Goal: Check status: Check status

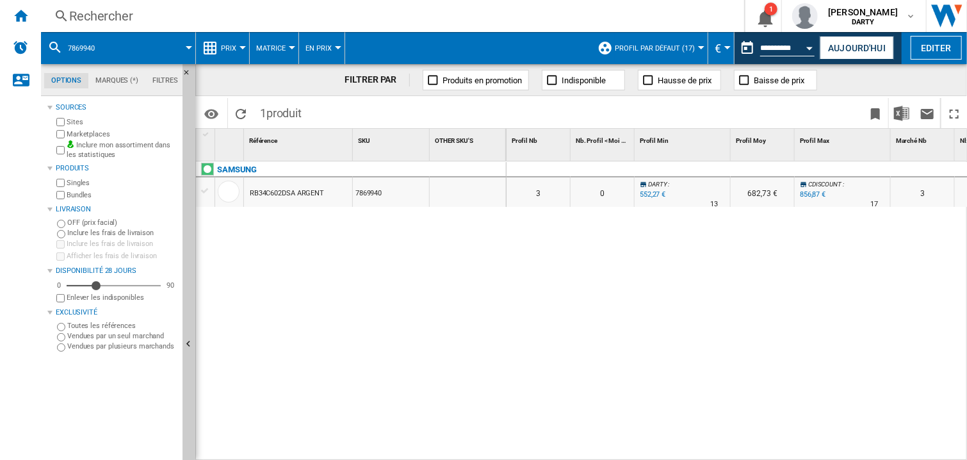
scroll to position [0, 502]
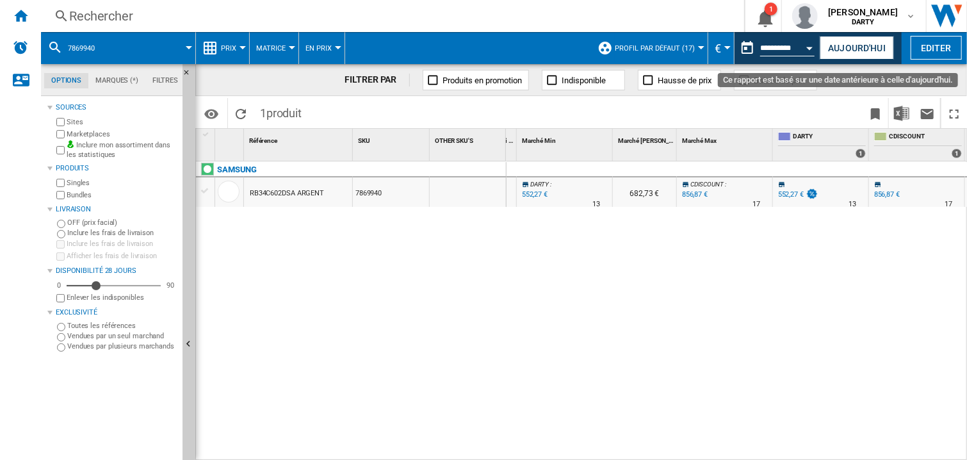
click at [808, 49] on div "Open calendar" at bounding box center [810, 48] width 6 height 3
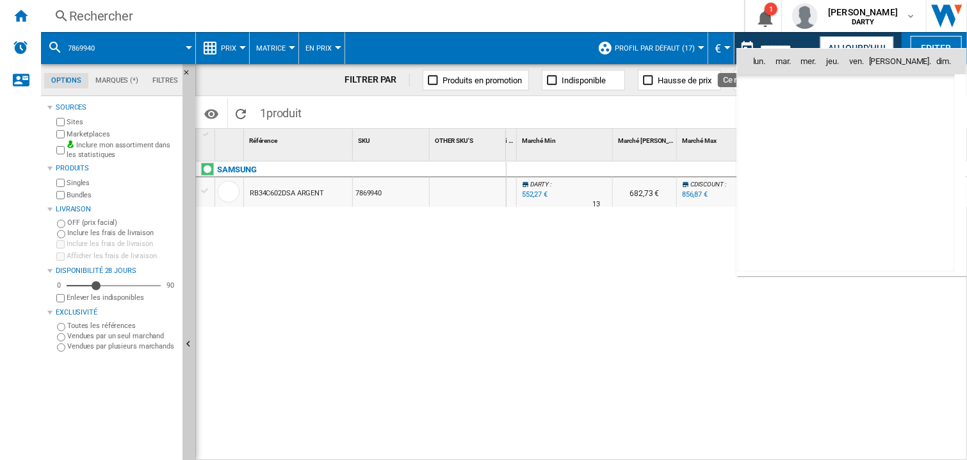
scroll to position [6111, 0]
click at [899, 118] on span "9" at bounding box center [903, 118] width 26 height 26
type input "**********"
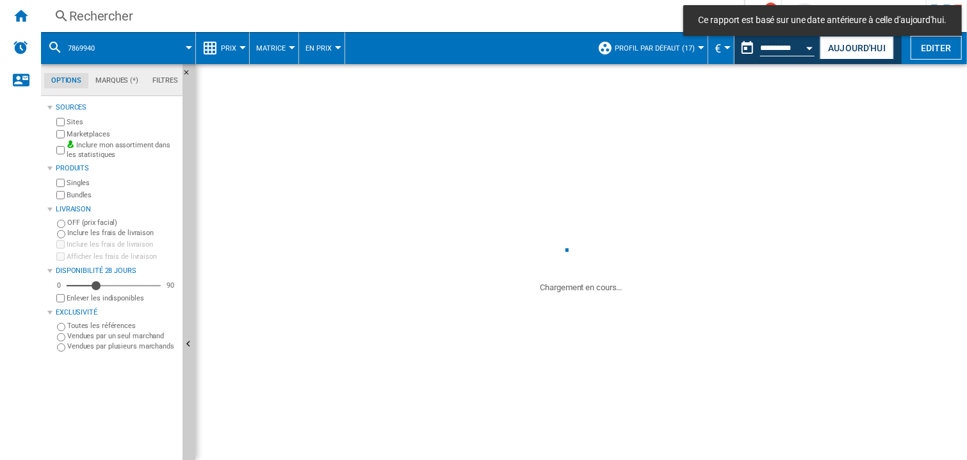
click at [78, 16] on div "Rechercher" at bounding box center [390, 16] width 642 height 18
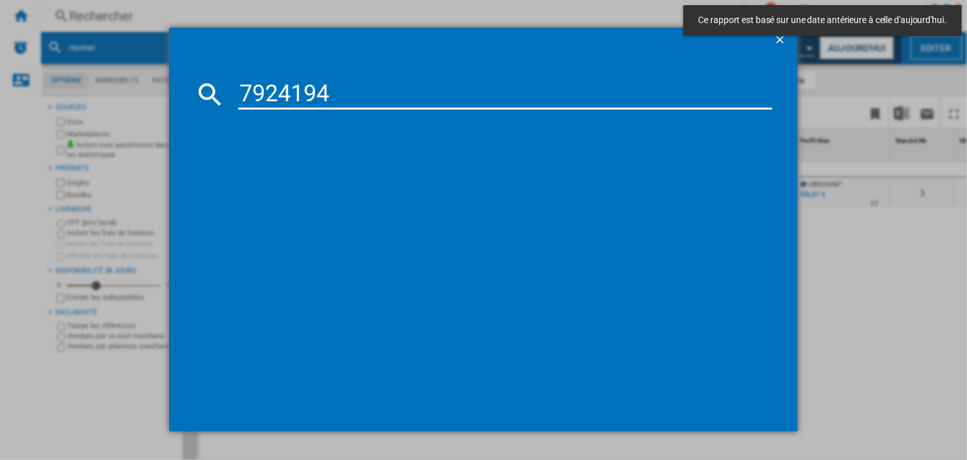
type input "7924194"
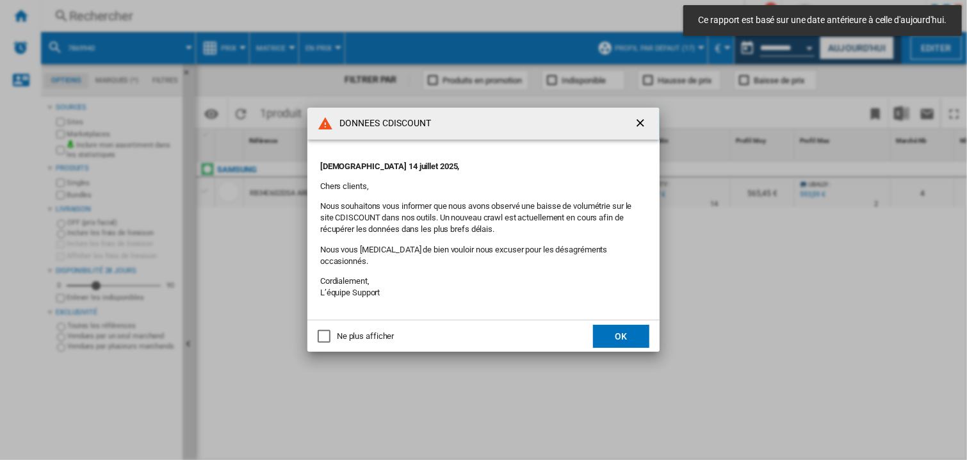
click at [616, 334] on button "OK" at bounding box center [621, 336] width 56 height 23
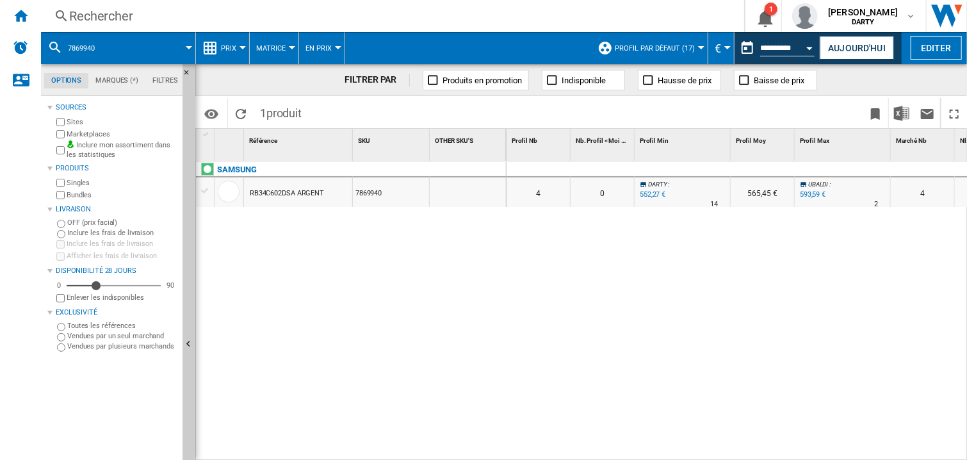
click at [110, 20] on div "Rechercher" at bounding box center [390, 16] width 642 height 18
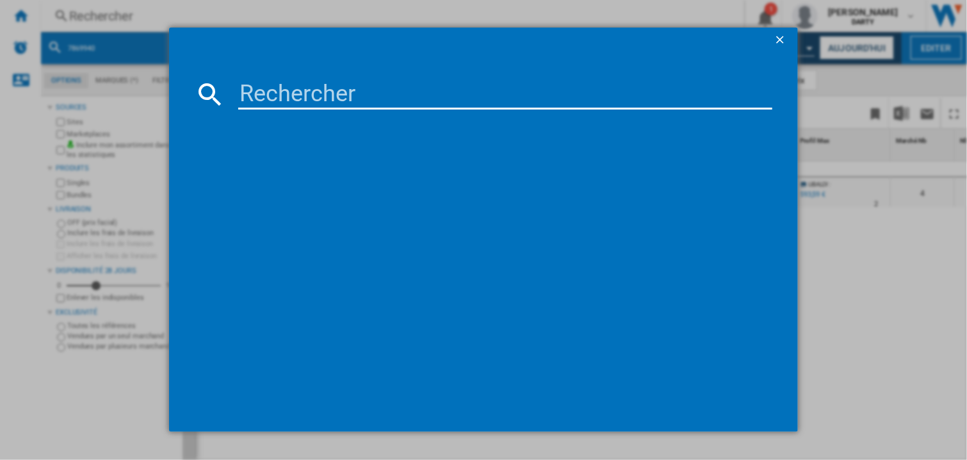
click at [256, 86] on input at bounding box center [505, 94] width 534 height 31
paste input "7924194"
click at [290, 101] on input "7924194" at bounding box center [505, 94] width 534 height 31
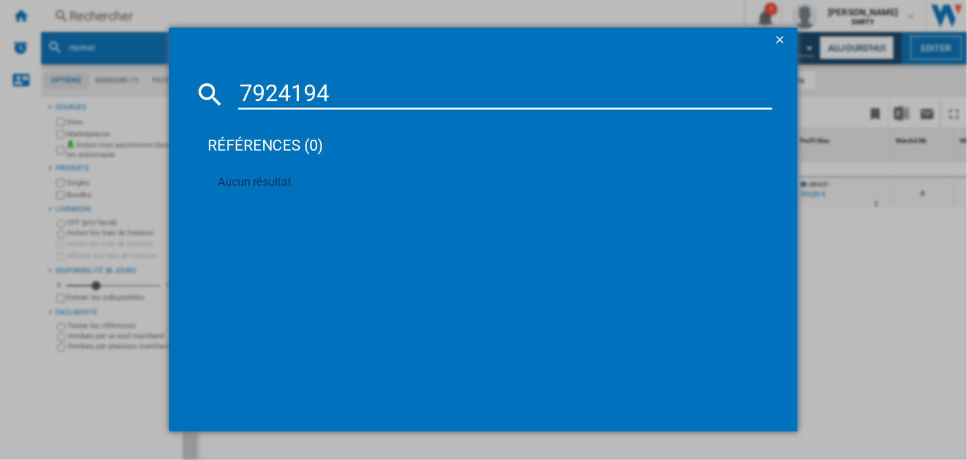
paste input "856059"
type input "7856059"
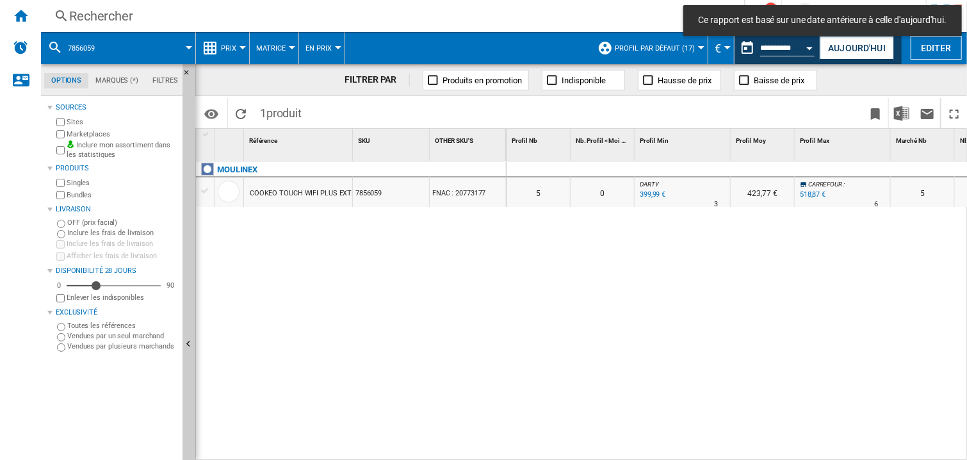
click at [830, 164] on div at bounding box center [843, 169] width 96 height 15
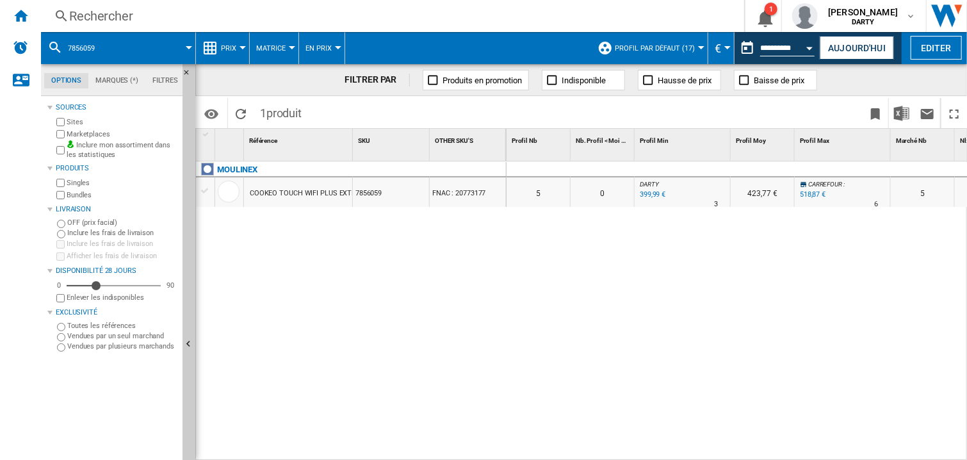
scroll to position [0, 694]
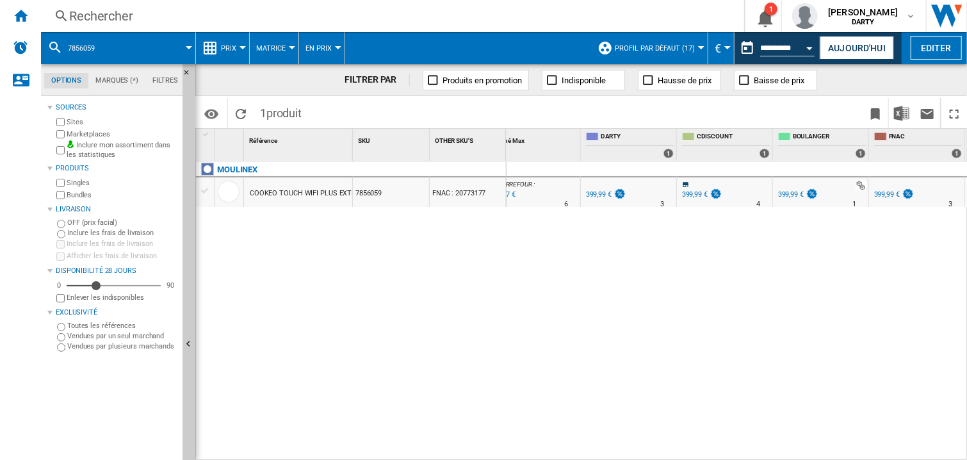
drag, startPoint x: 839, startPoint y: 257, endPoint x: 767, endPoint y: 252, distance: 71.3
click at [839, 256] on div "0 0 0 0 5 0 DARTY : 0.0 % 399,99 € % N/A 3 DARTY : 423,77 € CARREFOUR : +29.7 %…" at bounding box center [737, 311] width 461 height 300
drag, startPoint x: 747, startPoint y: 323, endPoint x: 677, endPoint y: 8, distance: 322.2
click at [747, 320] on div "0 0 0 0 5 0 DARTY : 0.0 % 399,99 € % N/A 3 DARTY : 423,77 € CARREFOUR : +29.7 %…" at bounding box center [737, 311] width 461 height 300
click at [96, 20] on div "Rechercher" at bounding box center [390, 16] width 642 height 18
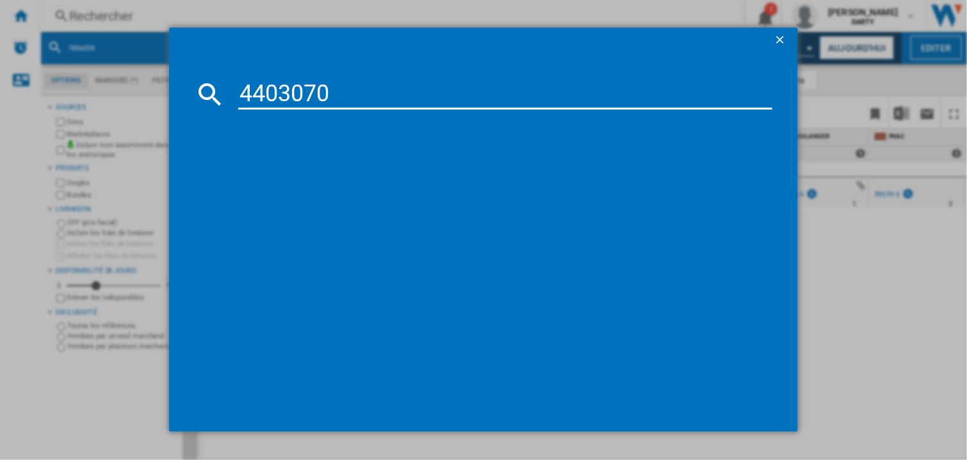
type input "4403070"
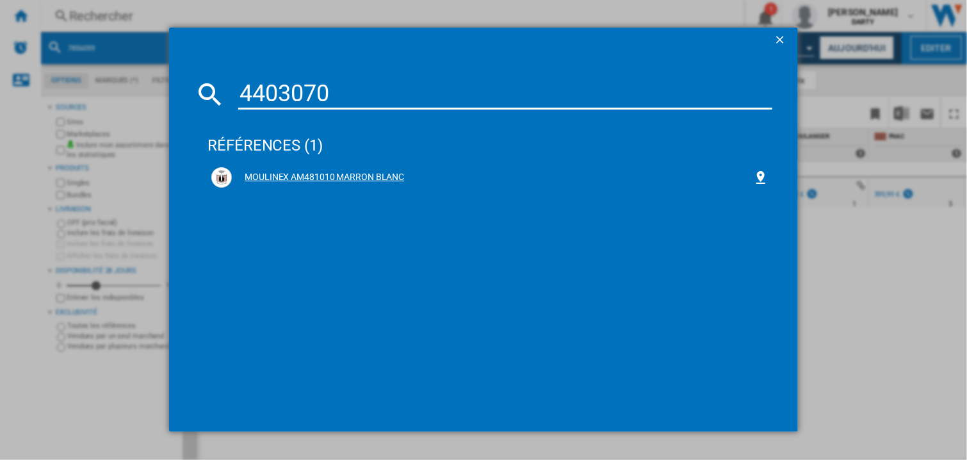
click at [295, 171] on div "MOULINEX AM481010 MARRON BLANC" at bounding box center [492, 177] width 521 height 13
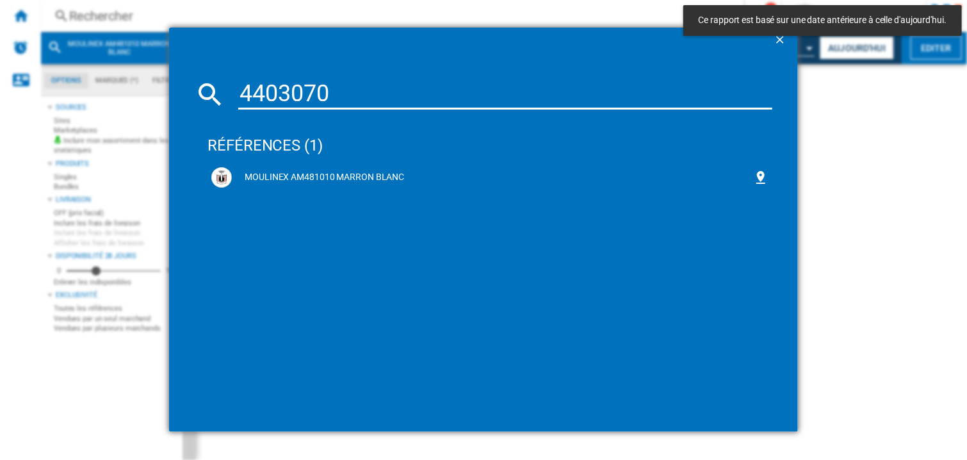
click at [271, 175] on div "MOULINEX" at bounding box center [354, 176] width 311 height 29
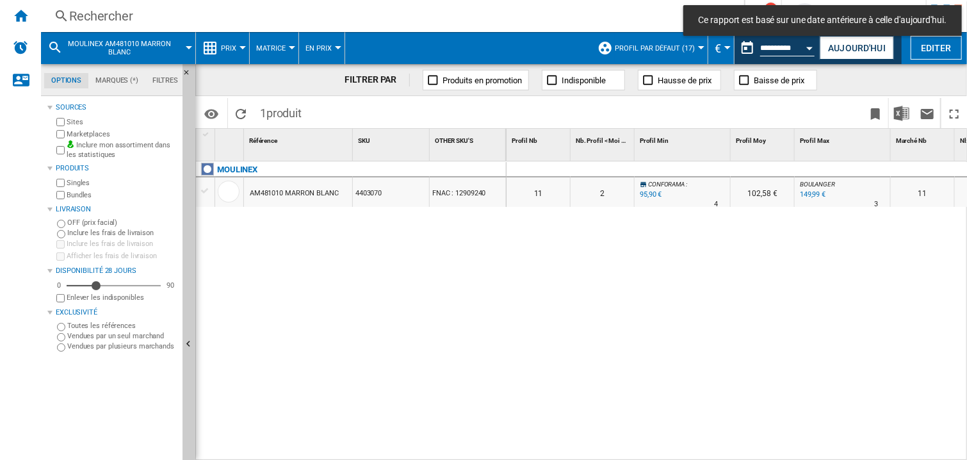
click at [684, 163] on div at bounding box center [683, 169] width 96 height 15
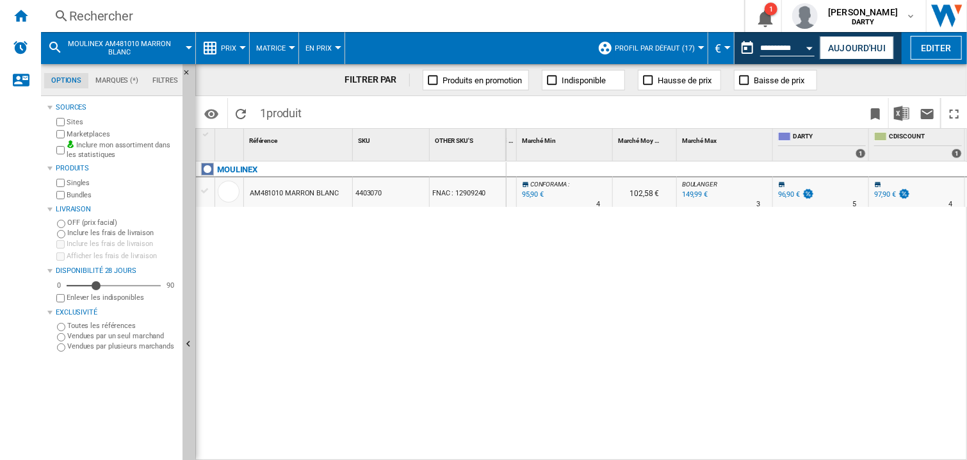
scroll to position [0, 791]
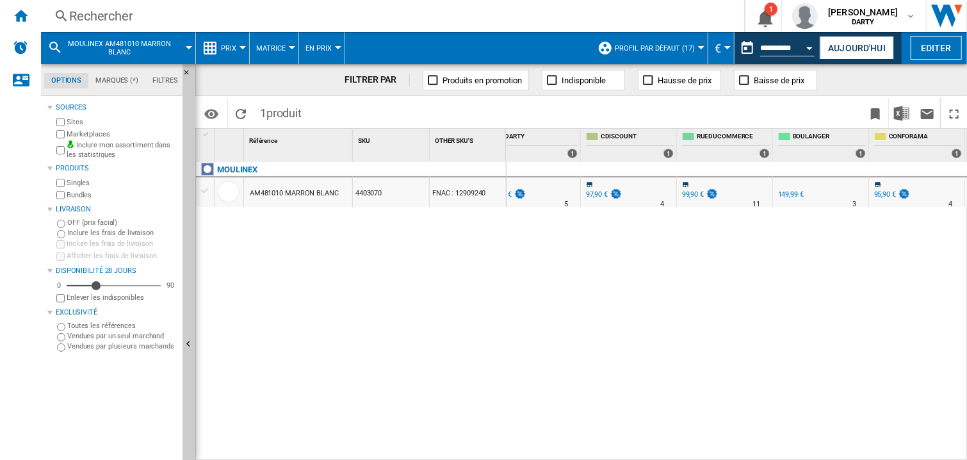
click at [609, 324] on div "0 0 0 0 11 2 CONFORAMA : -1.0 % 95,90 € % N/A 4 CONFORAMA : 102,58 € BOULANGER …" at bounding box center [737, 311] width 461 height 300
click at [609, 275] on div "0 0 0 0 11 2 CONFORAMA : -1.0 % 95,90 € % N/A 4 CONFORAMA : 102,58 € BOULANGER …" at bounding box center [737, 311] width 461 height 300
click at [124, 25] on div "Rechercher Rechercher 0 1 armelle retz DARTY FNAC DARTY" at bounding box center [504, 16] width 926 height 32
click at [116, 26] on div "Rechercher Rechercher 0 1 armelle retz DARTY FNAC DARTY" at bounding box center [504, 16] width 926 height 32
click at [110, 46] on span "MOULINEX AM481010 MARRON BLANC" at bounding box center [119, 48] width 103 height 17
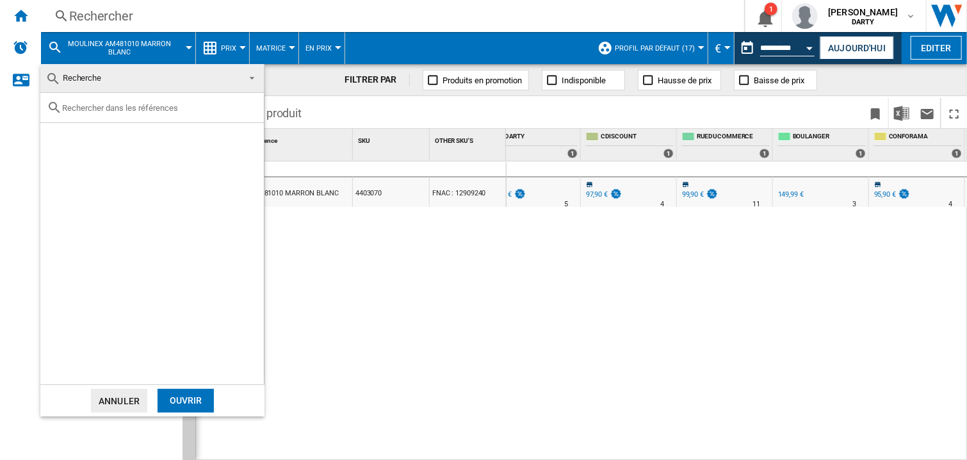
click at [62, 13] on md-backdrop at bounding box center [483, 230] width 967 height 460
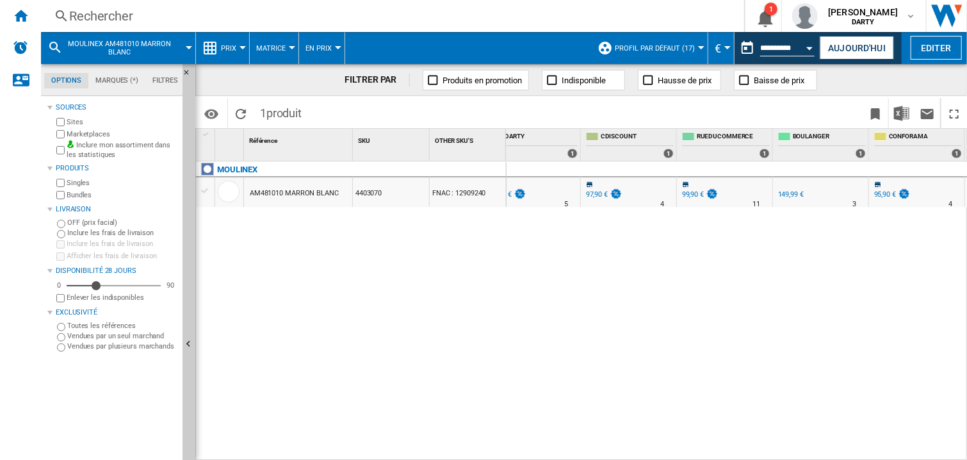
click at [72, 7] on div "Rechercher" at bounding box center [390, 16] width 642 height 18
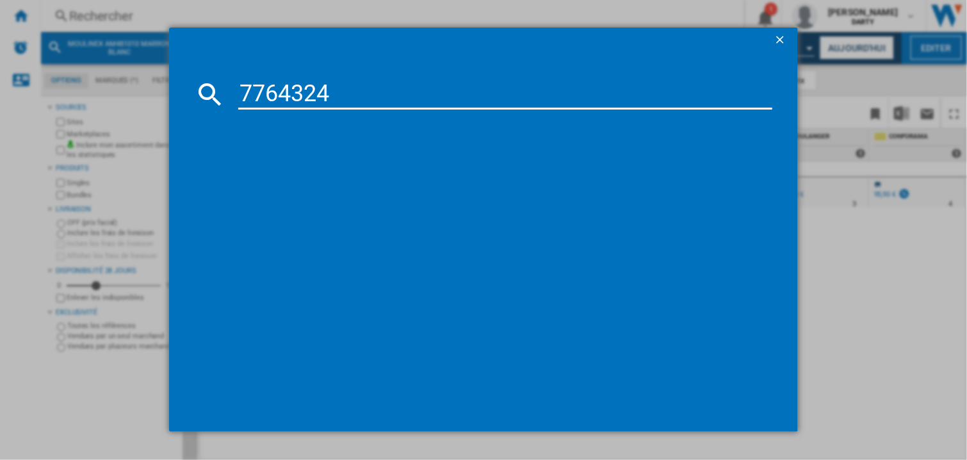
type input "7764324"
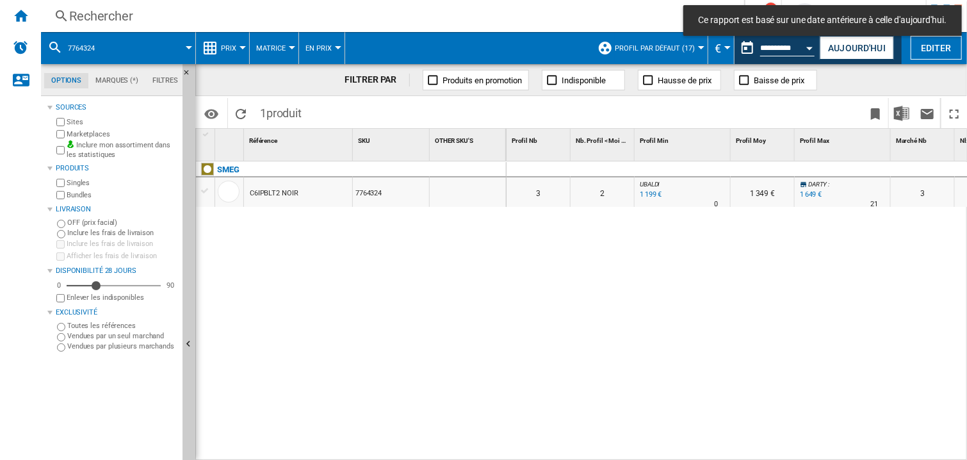
click at [698, 165] on div at bounding box center [683, 169] width 96 height 15
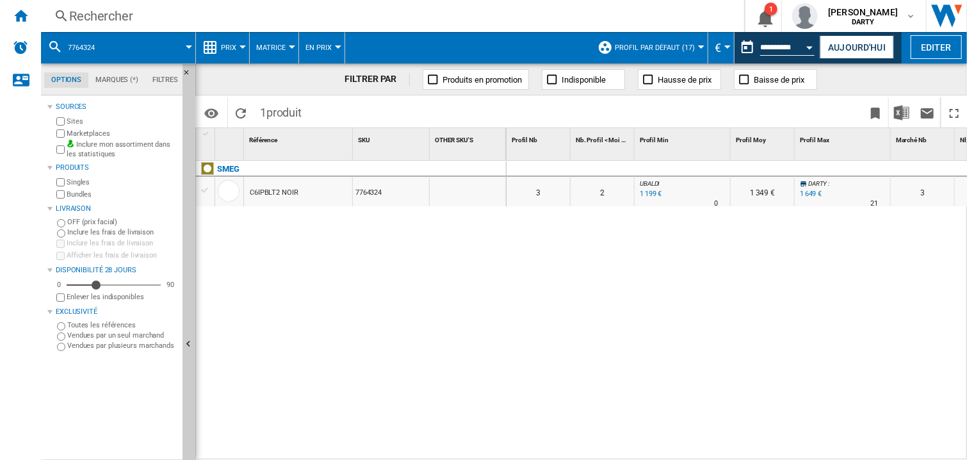
scroll to position [0, 502]
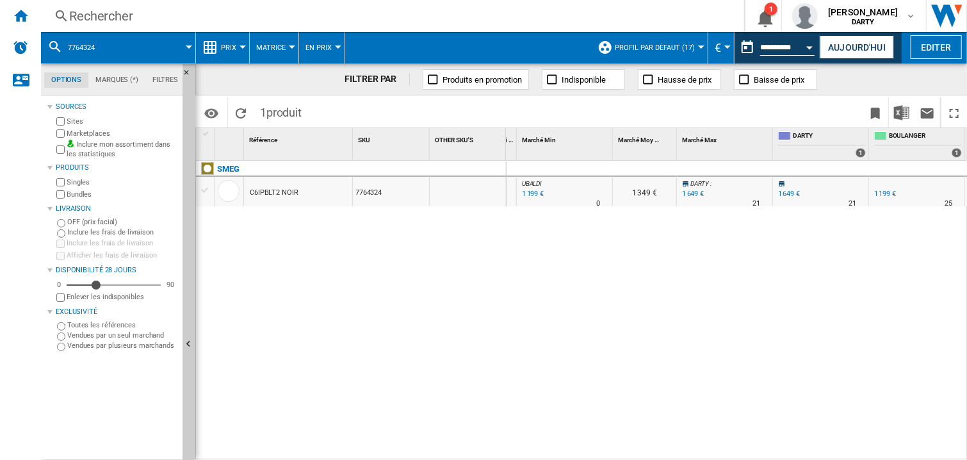
click at [577, 261] on div "0 0 0 0 3 2 UBALDI : -27.3 % 1 199 € % N/A 0 UBALDI : 1 349 € DARTY : 0.0 % 1 6…" at bounding box center [737, 311] width 461 height 300
drag, startPoint x: 598, startPoint y: 275, endPoint x: 703, endPoint y: 6, distance: 289.4
click at [599, 271] on div "0 0 0 0 3 2 UBALDI : -27.3 % 1 199 € % N/A 0 UBALDI : 1 349 € DARTY : 0.0 % 1 6…" at bounding box center [737, 311] width 461 height 300
click at [810, 46] on div "Open calendar" at bounding box center [810, 47] width 6 height 3
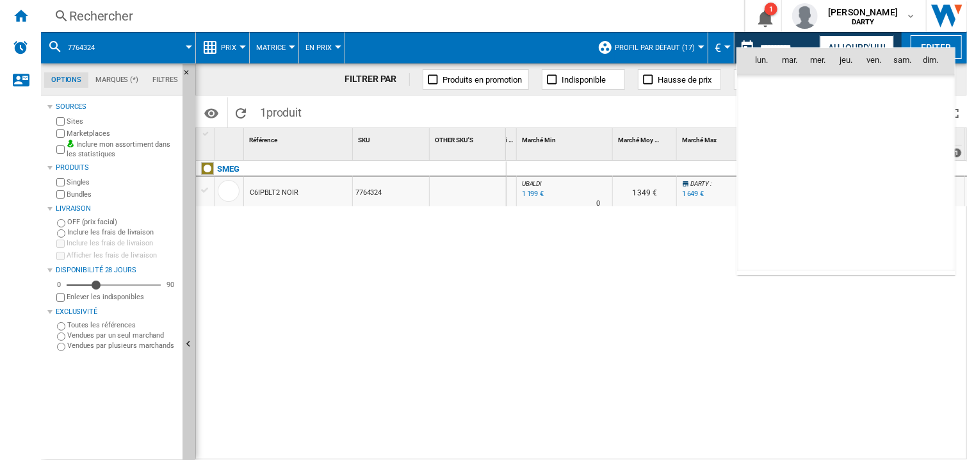
scroll to position [6111, 0]
click at [870, 113] on span "8" at bounding box center [875, 117] width 26 height 26
type input "**********"
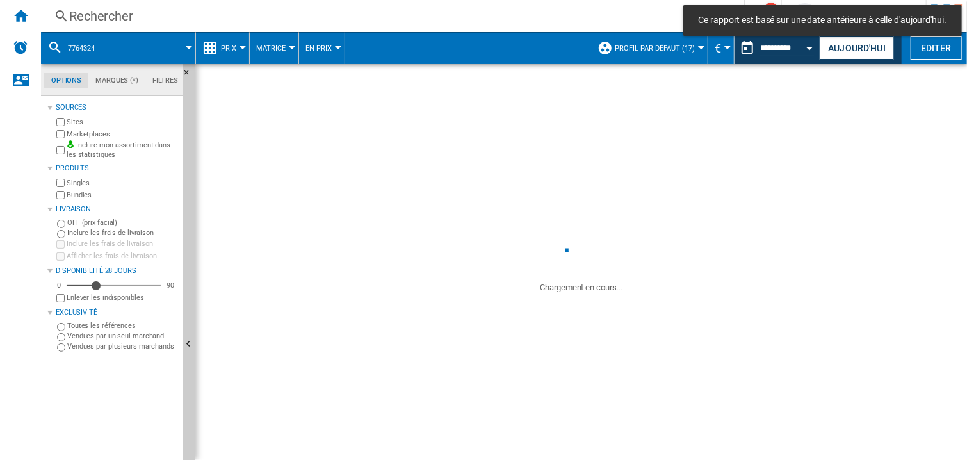
click at [99, 15] on div "Rechercher" at bounding box center [390, 16] width 642 height 18
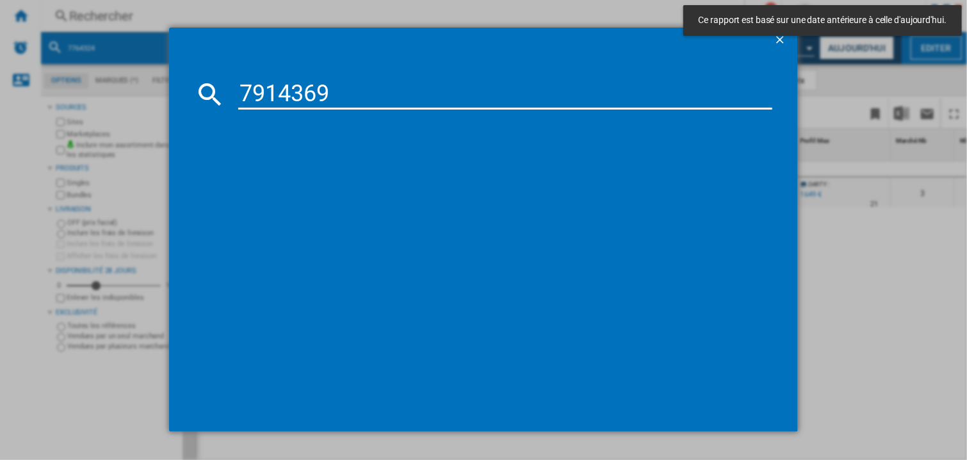
type input "7914369"
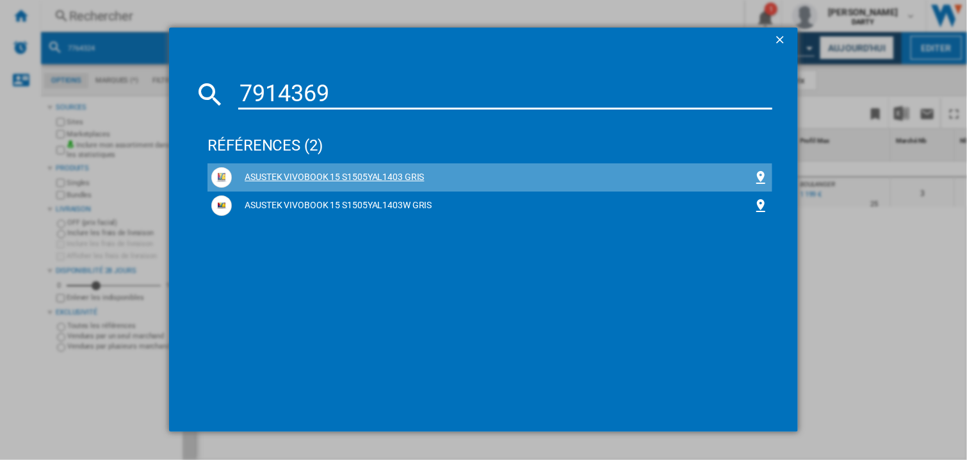
click at [361, 177] on div "ASUSTEK VIVOBOOK 15 S1505YAL1403 GRIS" at bounding box center [492, 177] width 521 height 13
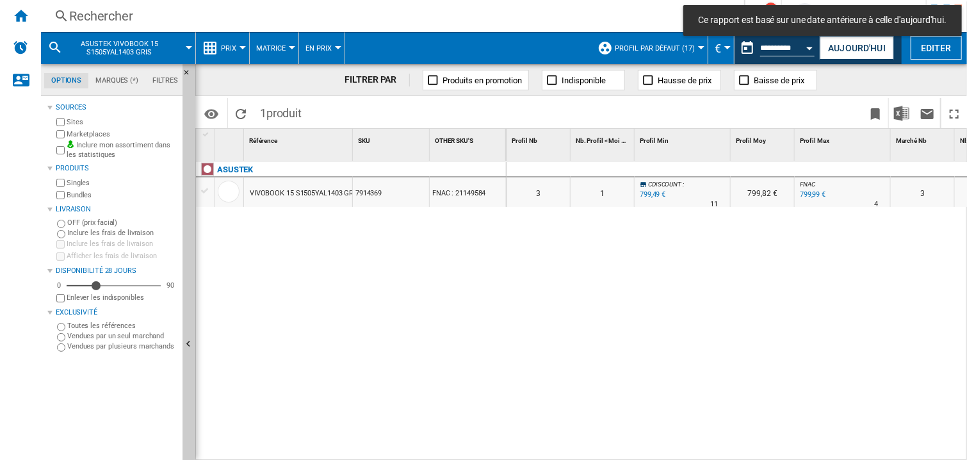
click at [450, 270] on div "ASUSTEK VIVOBOOK 15 S1505YAL1403 GRIS 7914369 FNAC : 21149584" at bounding box center [351, 307] width 311 height 293
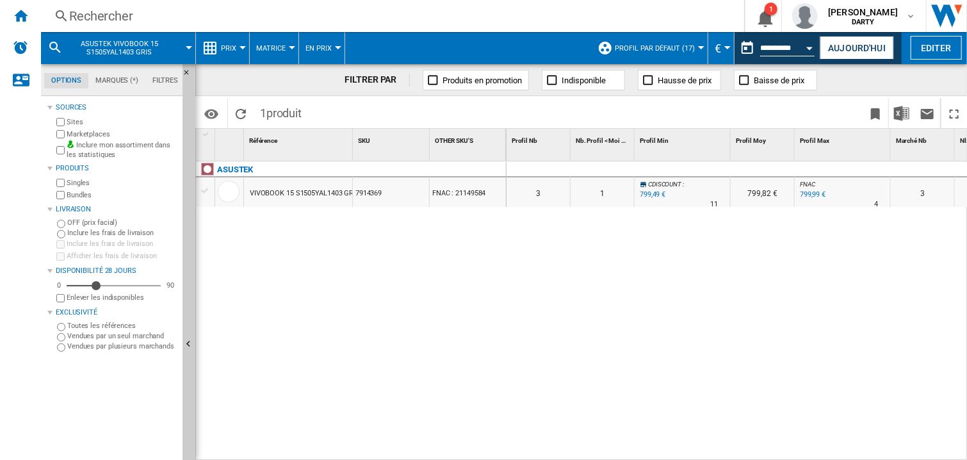
click at [797, 167] on div at bounding box center [843, 169] width 96 height 15
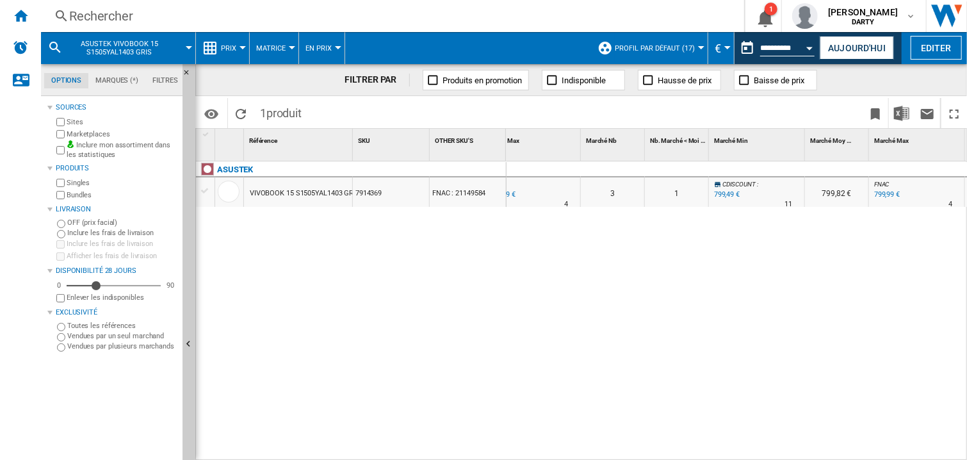
scroll to position [0, 502]
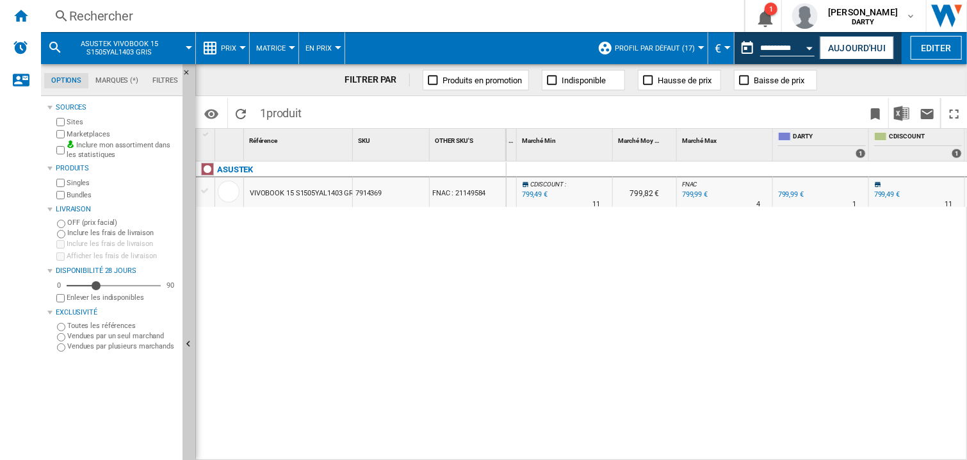
click at [609, 291] on div "0 0 0 0 3 1 CDISCOUNT : -0.1 % 799,49 € % N/A 11 CDISCOUNT : 799,82 € FNAC : 0.…" at bounding box center [737, 311] width 461 height 300
click at [128, 19] on div "Rechercher" at bounding box center [390, 16] width 642 height 18
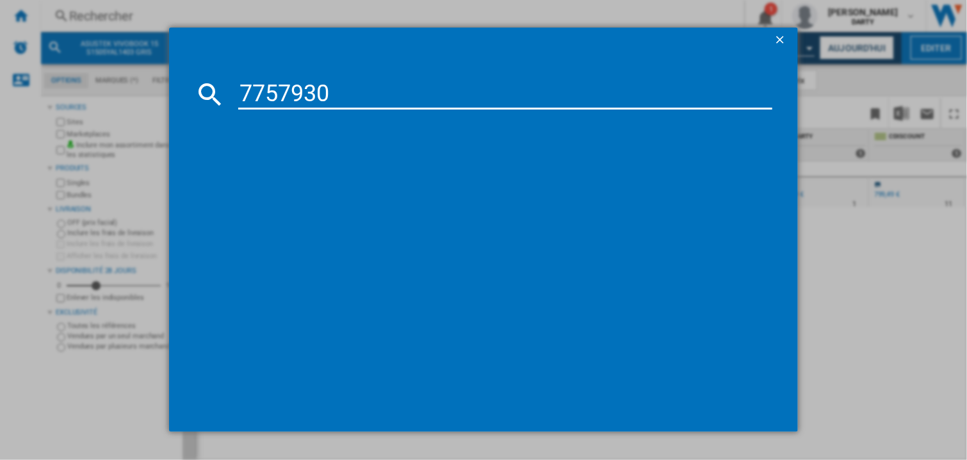
type input "7757930"
click at [295, 176] on div "TCL RC521CXE0" at bounding box center [492, 177] width 521 height 13
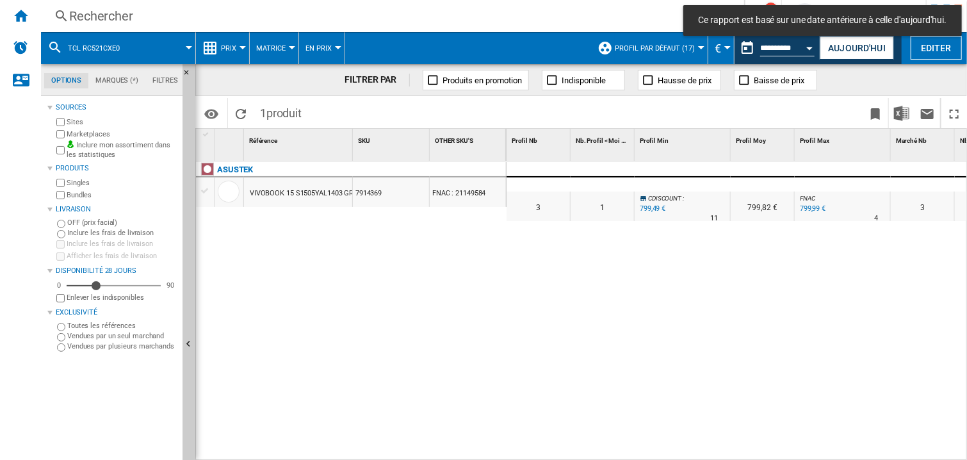
click at [810, 44] on button "Open calendar" at bounding box center [810, 46] width 23 height 23
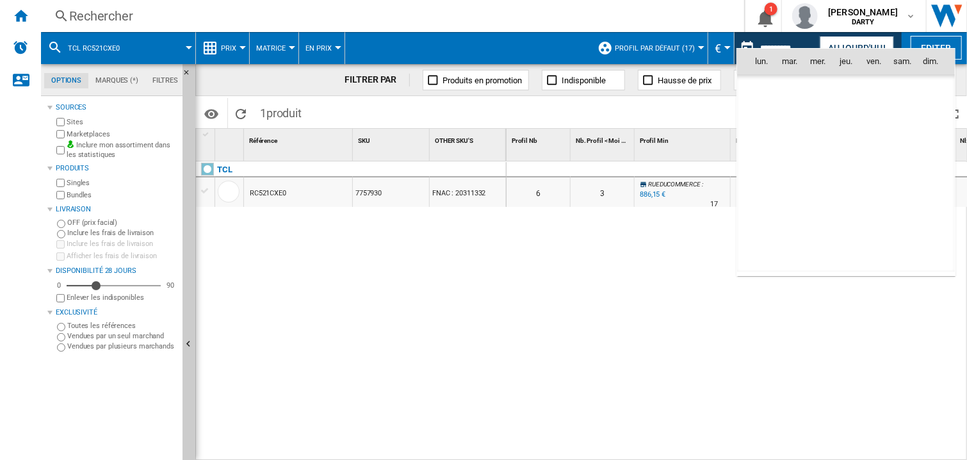
scroll to position [6111, 0]
click at [897, 112] on span "9" at bounding box center [903, 118] width 26 height 26
type input "**********"
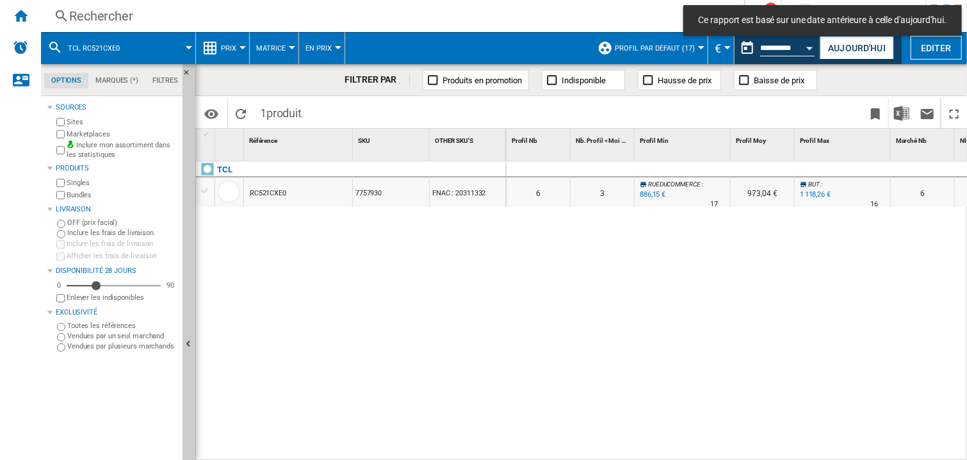
click at [669, 170] on div at bounding box center [683, 169] width 96 height 15
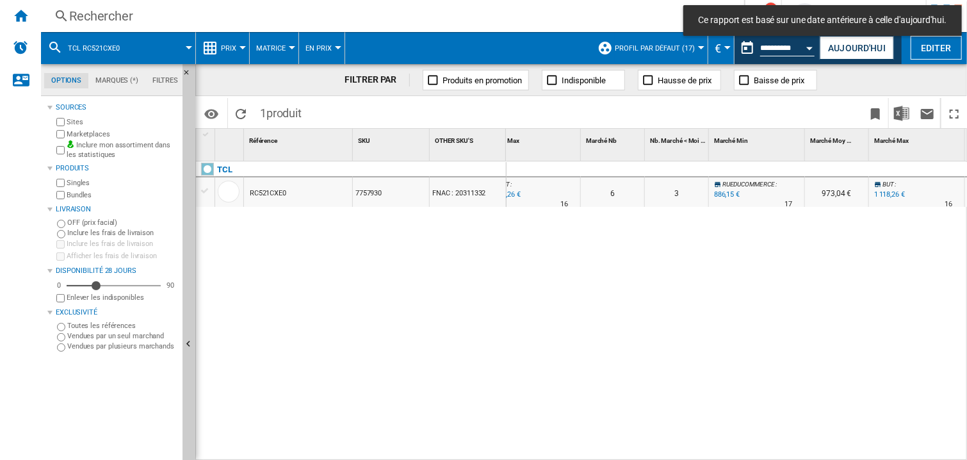
scroll to position [0, 791]
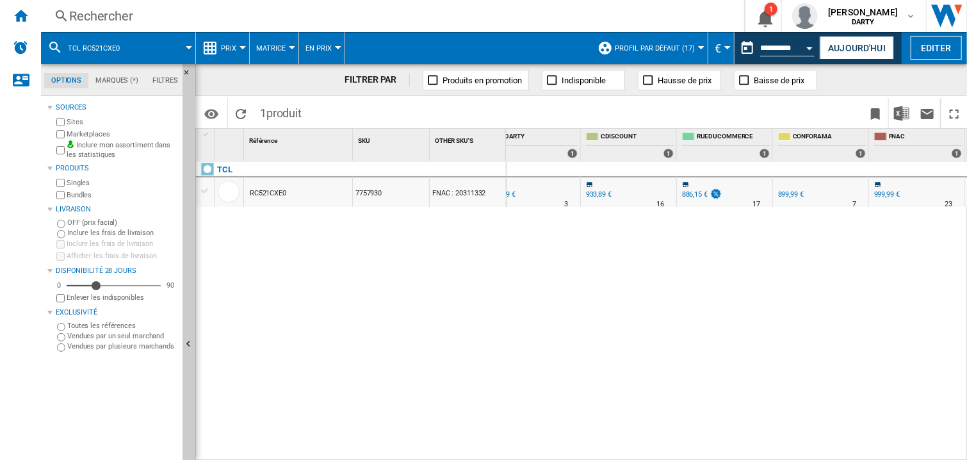
click at [787, 332] on div "0 0 0 0 6 3 RUEDUCOMMERCE : -11.4 % 886,15 € % N/A 17 RUEDUCOMMERCE : 973,04 € …" at bounding box center [737, 311] width 461 height 300
click at [766, 284] on div "0 0 0 0 6 3 RUEDUCOMMERCE : -11.4 % 886,15 € % N/A 17 RUEDUCOMMERCE : 973,04 € …" at bounding box center [737, 311] width 461 height 300
click at [783, 311] on div "0 0 0 0 6 3 RUEDUCOMMERCE : -11.4 % 886,15 € % N/A 17 RUEDUCOMMERCE : 973,04 € …" at bounding box center [737, 311] width 461 height 300
click at [846, 170] on div at bounding box center [821, 169] width 96 height 15
drag, startPoint x: 791, startPoint y: 311, endPoint x: 848, endPoint y: 113, distance: 206.0
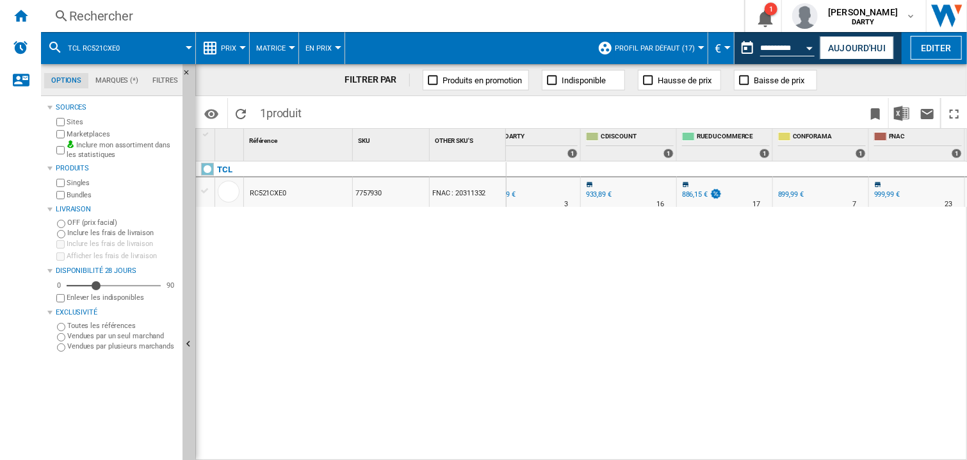
click at [794, 316] on div "0 0 0 0 6 3 RUEDUCOMMERCE : -11.4 % 886,15 € % N/A 17 RUEDUCOMMERCE : 973,04 € …" at bounding box center [737, 311] width 461 height 300
drag, startPoint x: 634, startPoint y: 286, endPoint x: 589, endPoint y: 4, distance: 285.5
click at [634, 283] on div "0 0 0 0 6 3 RUEDUCOMMERCE : -11.4 % 886,15 € % N/A 17 RUEDUCOMMERCE : 973,04 € …" at bounding box center [737, 311] width 461 height 300
click at [810, 40] on button "Open calendar" at bounding box center [810, 46] width 23 height 23
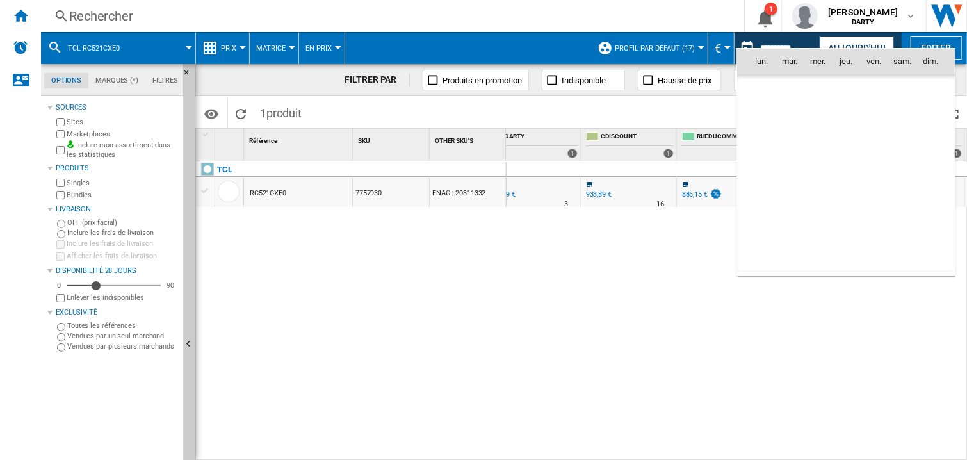
scroll to position [6111, 0]
drag, startPoint x: 901, startPoint y: 88, endPoint x: 444, endPoint y: 111, distance: 458.0
click at [902, 88] on span "2" at bounding box center [903, 90] width 26 height 26
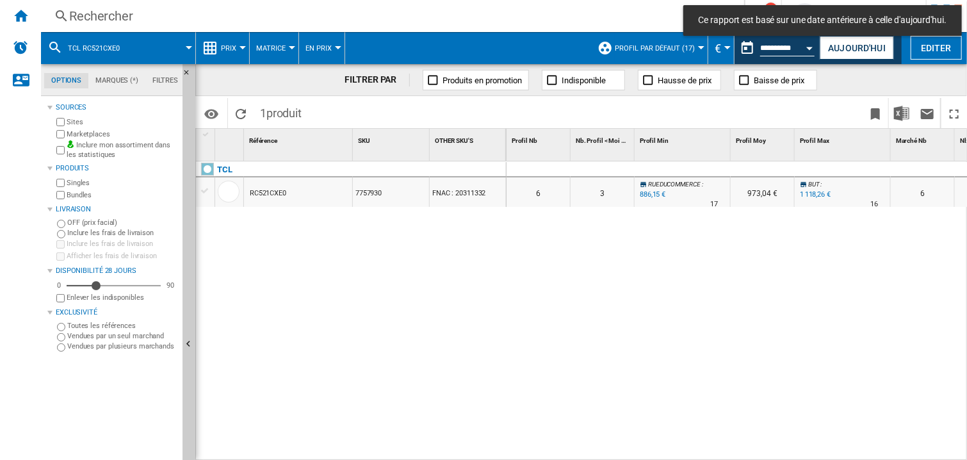
click at [106, 16] on div "Rechercher" at bounding box center [390, 16] width 642 height 18
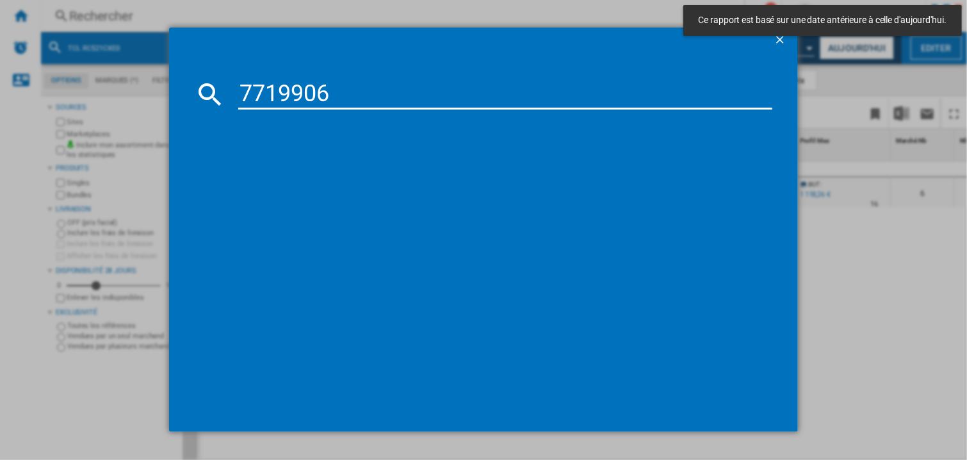
type input "7719906"
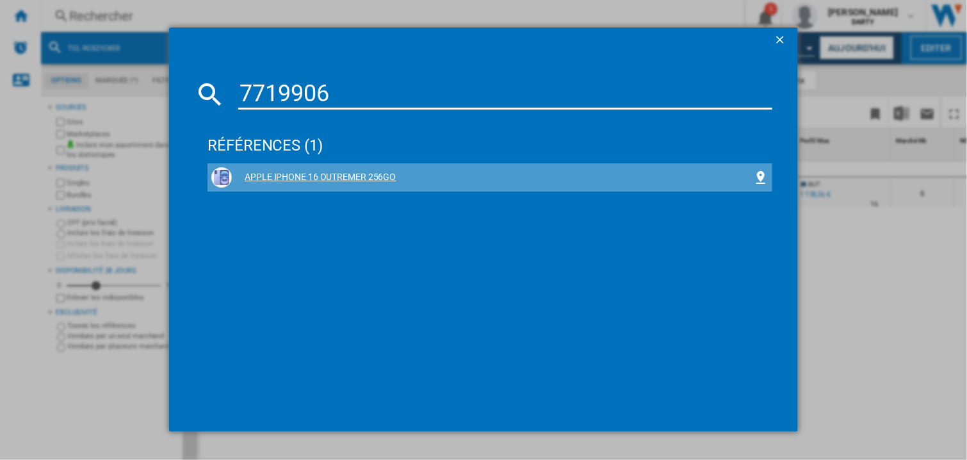
click at [383, 174] on div "APPLE IPHONE 16 OUTREMER 256GO" at bounding box center [492, 177] width 521 height 13
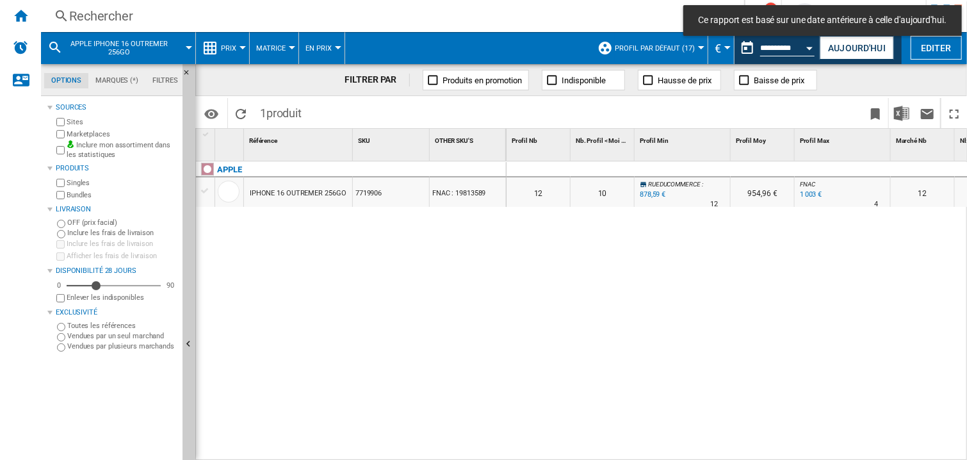
drag, startPoint x: 718, startPoint y: 170, endPoint x: 726, endPoint y: 142, distance: 28.6
click at [718, 170] on div at bounding box center [683, 169] width 96 height 15
click at [689, 168] on div at bounding box center [683, 169] width 96 height 15
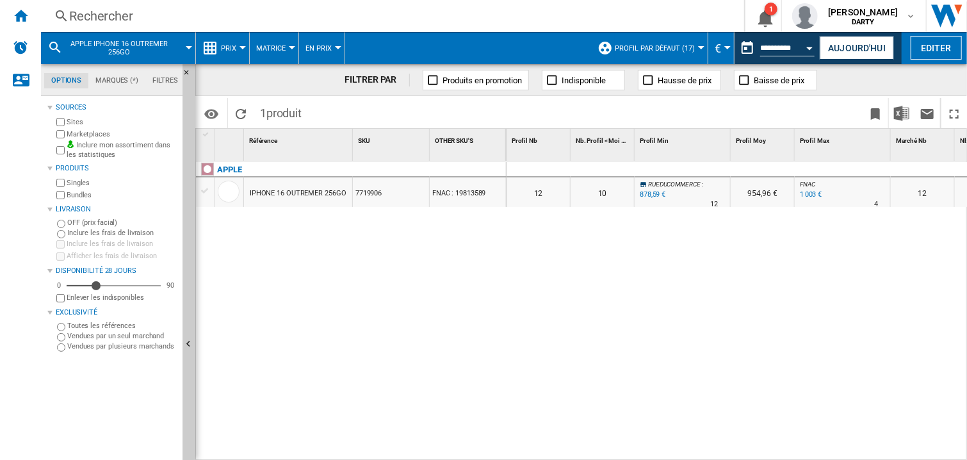
click at [629, 249] on div "0 0 0 0 12 10 RUEDUCOMMERCE : -12.4 % 878,59 € % N/A 12 RUEDUCOMMERCE : 954,96 …" at bounding box center [737, 311] width 461 height 300
click at [814, 44] on button "Open calendar" at bounding box center [810, 46] width 23 height 23
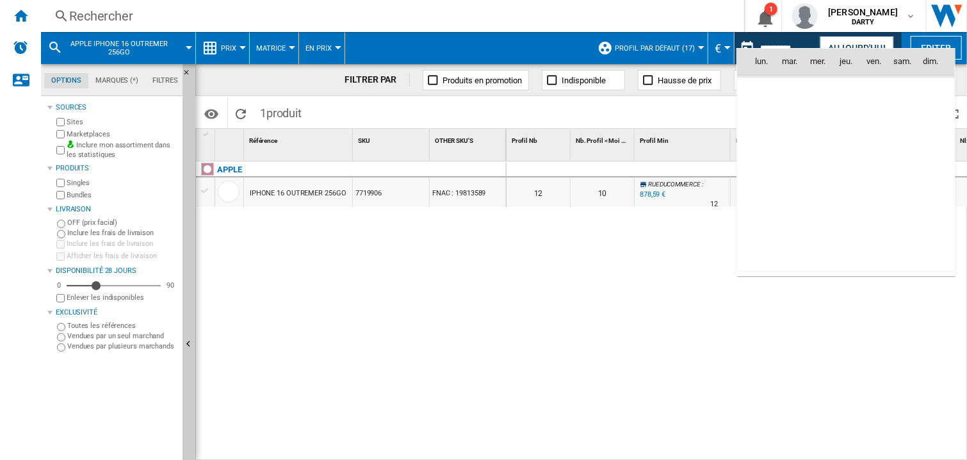
scroll to position [6111, 0]
click at [903, 114] on span "9" at bounding box center [903, 118] width 26 height 26
type input "**********"
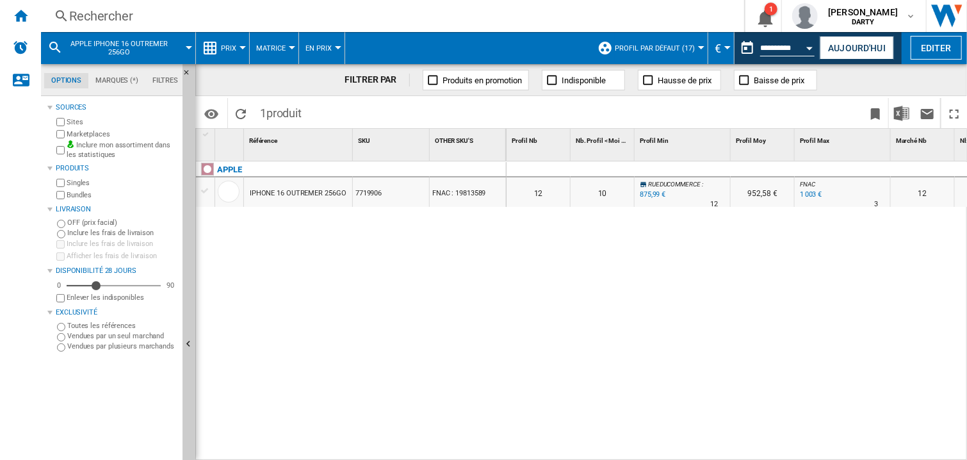
click at [569, 274] on div "0 0 0 0 12 10 RUEDUCOMMERCE : -12.7 % 875,99 € % N/A 12 RUEDUCOMMERCE : 952,58 …" at bounding box center [737, 311] width 461 height 300
click at [97, 17] on div "Rechercher" at bounding box center [390, 16] width 642 height 18
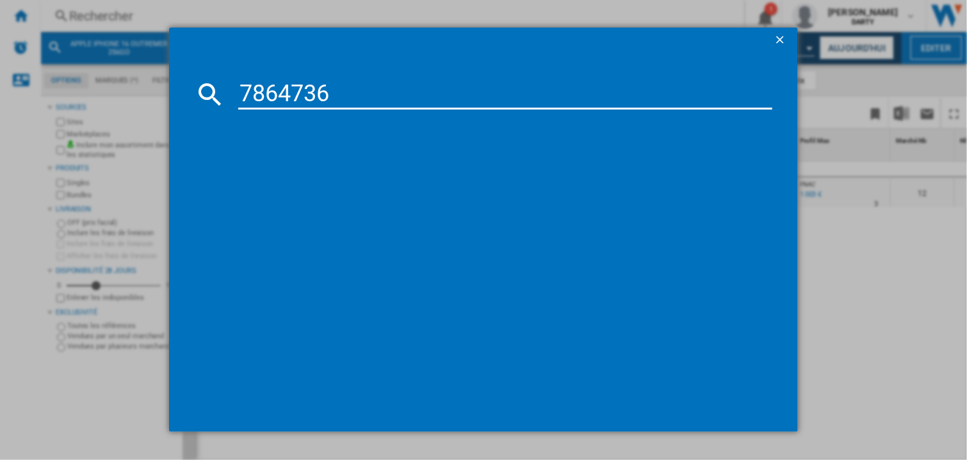
type input "7864736"
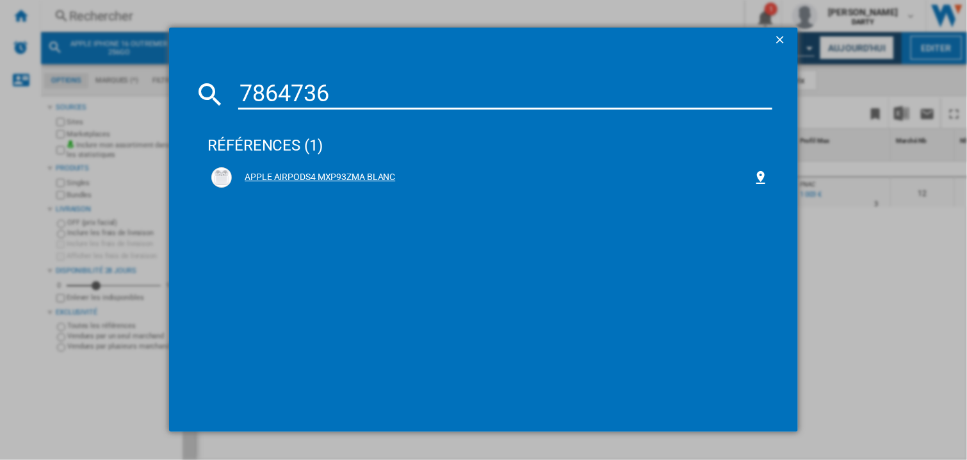
click at [350, 172] on div "APPLE AIRPODS4 MXP93ZMA BLANC" at bounding box center [492, 177] width 521 height 13
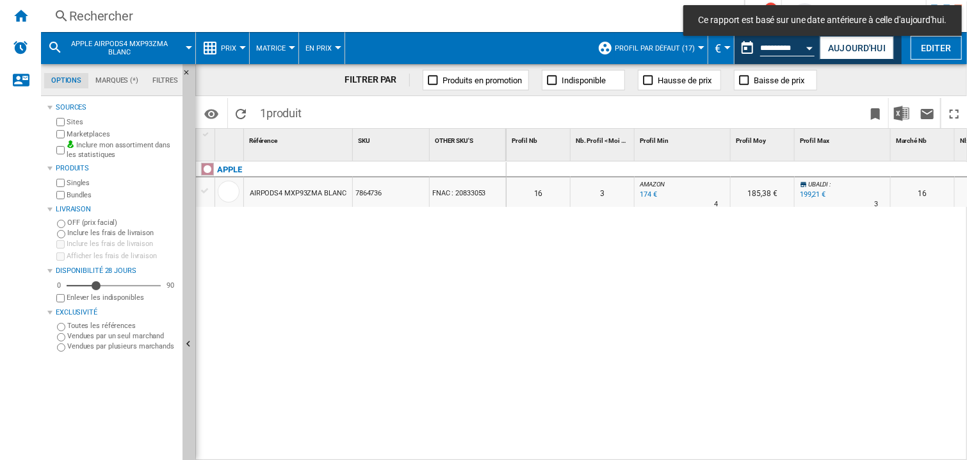
click at [669, 166] on div at bounding box center [683, 169] width 96 height 15
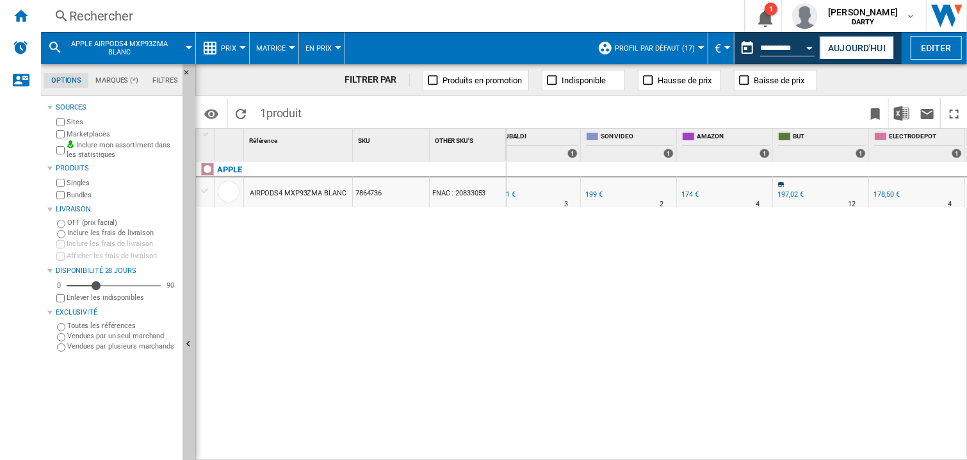
scroll to position [0, 1751]
click at [675, 265] on div "0 0 0 0 16 3 AMAZON : -0.6 % 174 € % N/A 4 AMAZON : 185,38 € UBALDI : +13.8 % 1…" at bounding box center [737, 311] width 461 height 300
click at [106, 11] on div "Rechercher" at bounding box center [390, 16] width 642 height 18
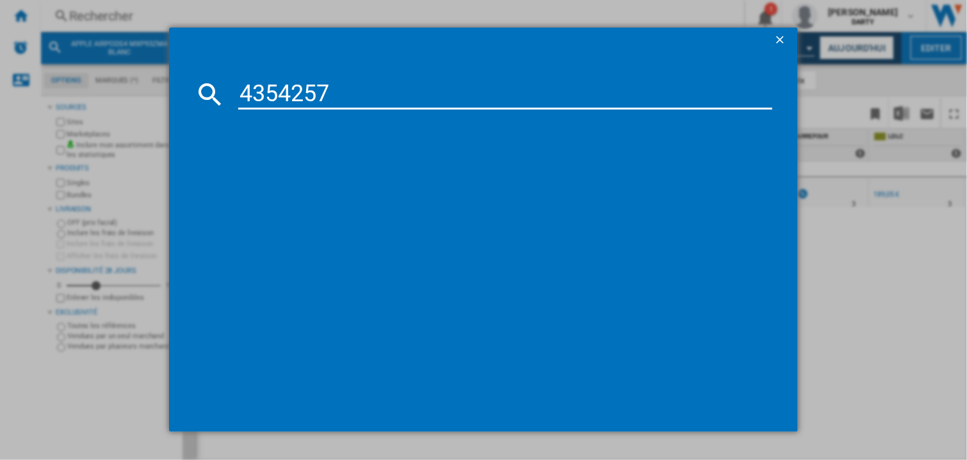
type input "4354257"
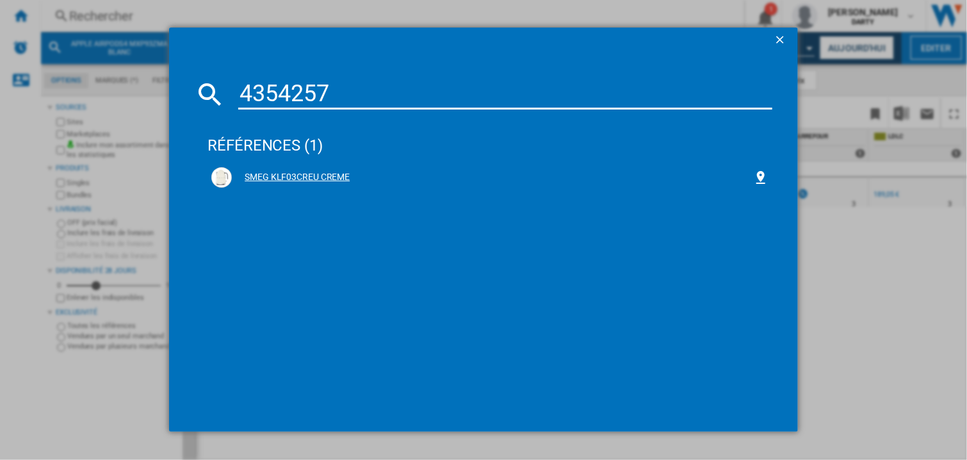
click at [267, 172] on div "SMEG KLF03CREU CREME" at bounding box center [492, 177] width 521 height 13
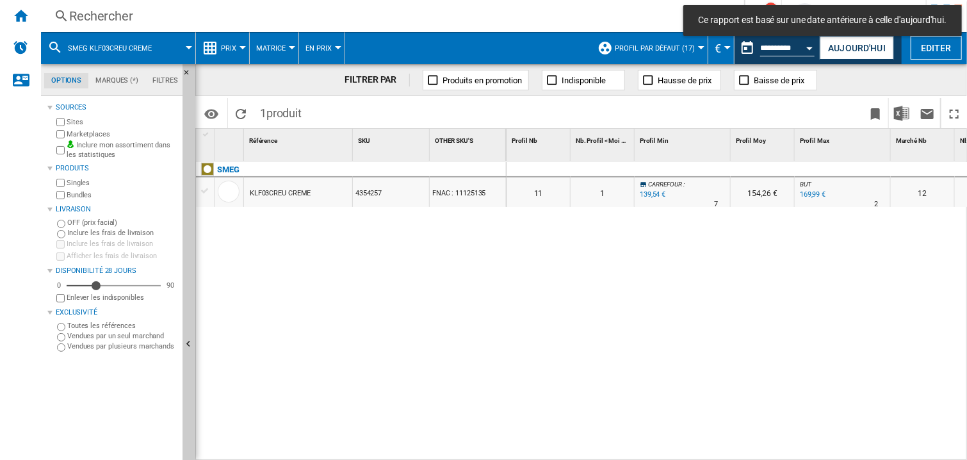
click at [655, 166] on div at bounding box center [683, 169] width 96 height 15
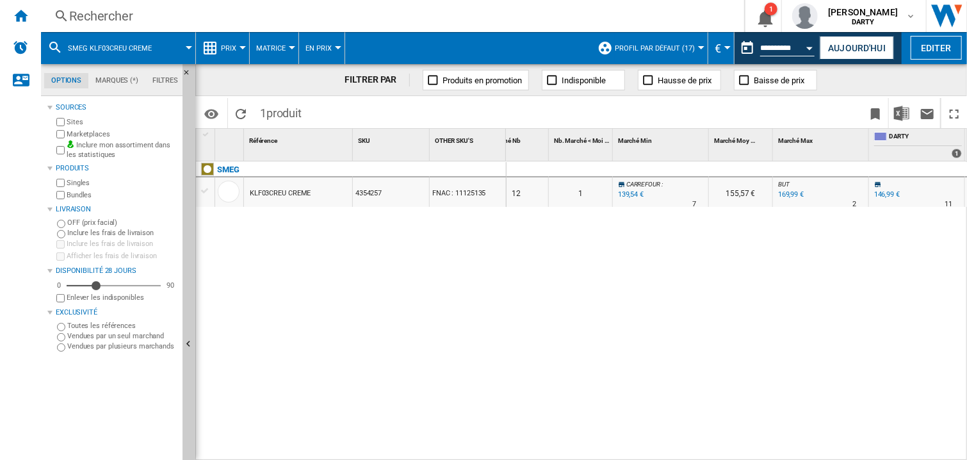
scroll to position [0, 791]
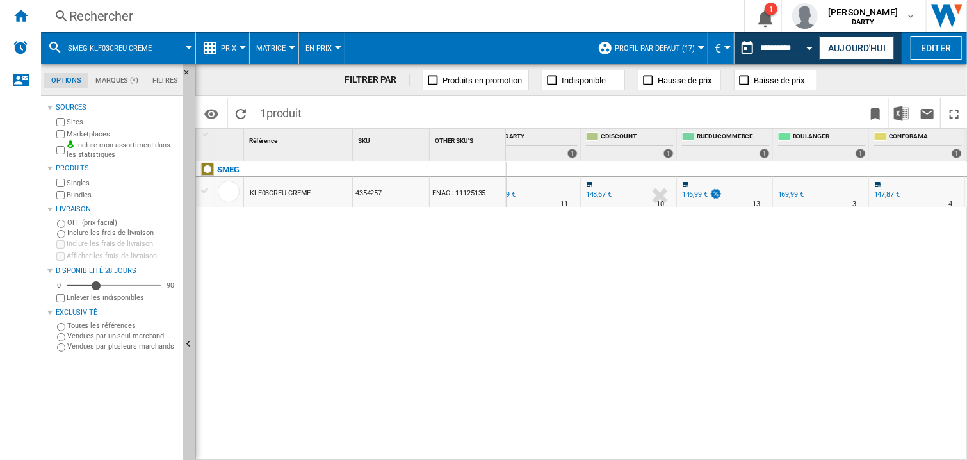
click at [678, 172] on div at bounding box center [725, 169] width 96 height 15
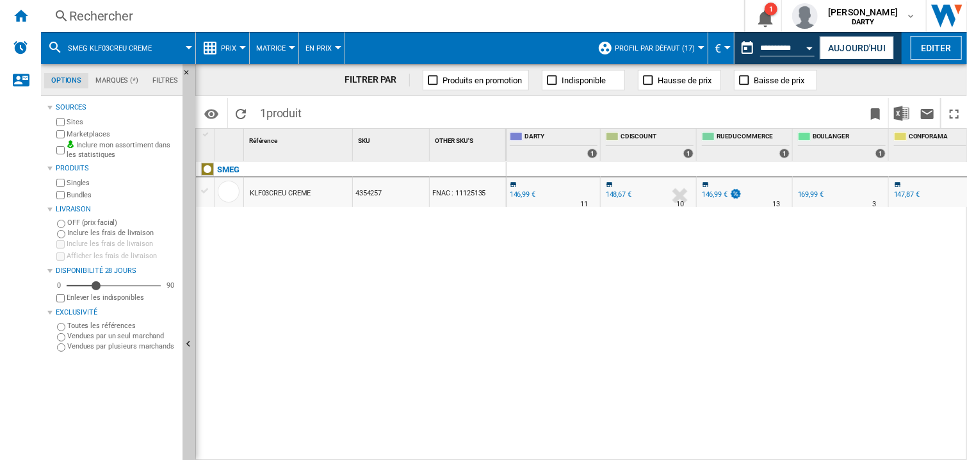
scroll to position [0, 384]
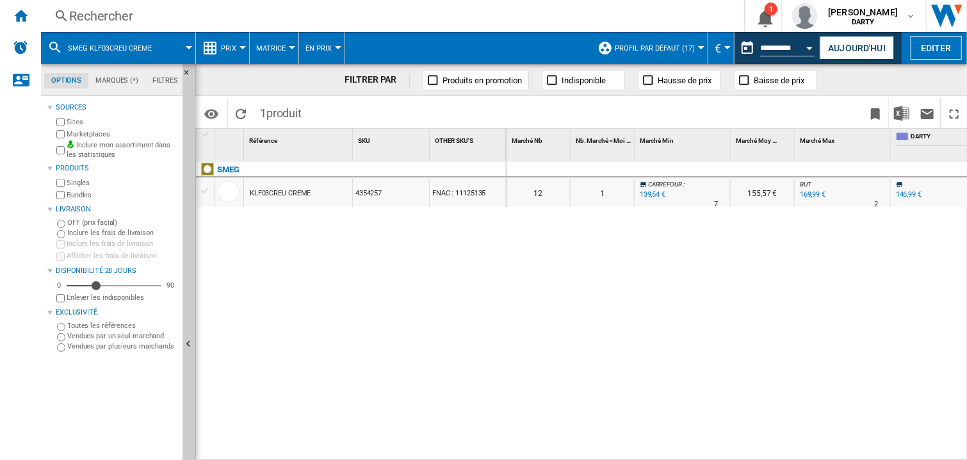
drag, startPoint x: 715, startPoint y: 311, endPoint x: 662, endPoint y: 91, distance: 226.7
click at [715, 308] on div "0 0 0 0 11 1 CARREFOUR : -5.1 % 139,54 € % N/A 7 CARREFOUR : 154,26 € BUT : +15…" at bounding box center [737, 311] width 461 height 300
click at [89, 17] on div "Rechercher" at bounding box center [390, 16] width 642 height 18
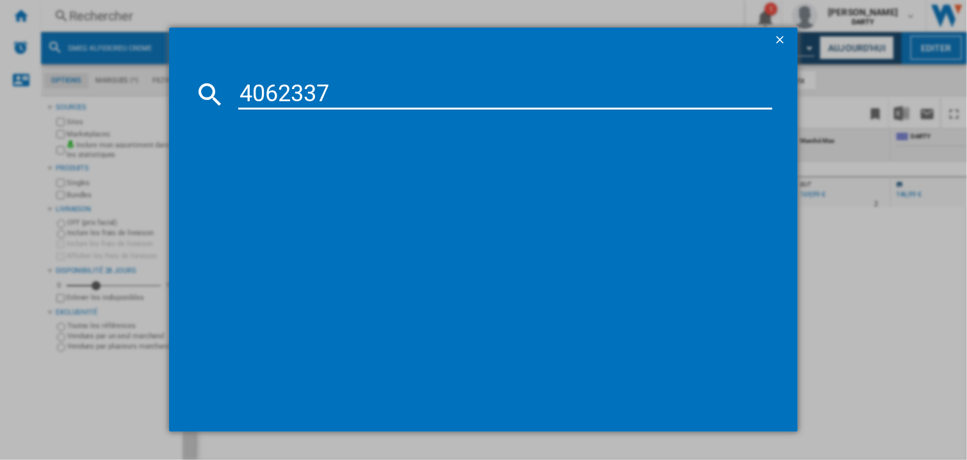
type input "4062337"
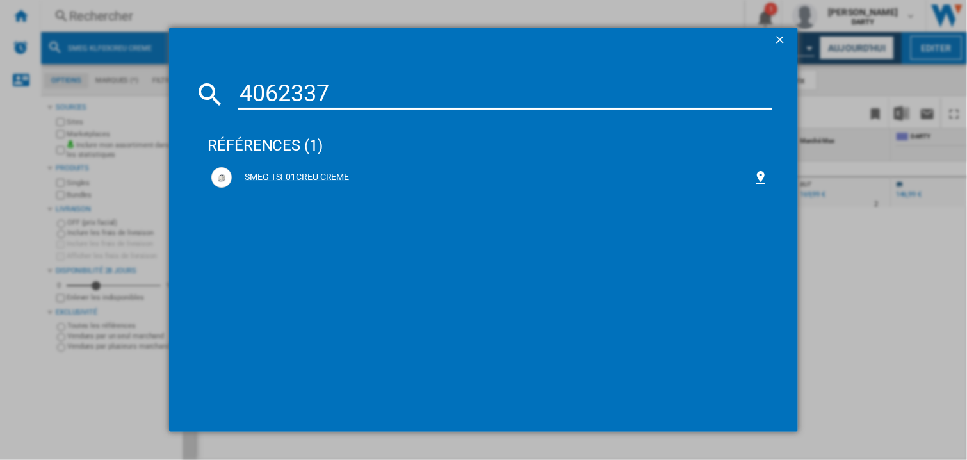
click at [327, 182] on div "SMEG TSF01CREU CREME" at bounding box center [492, 177] width 521 height 13
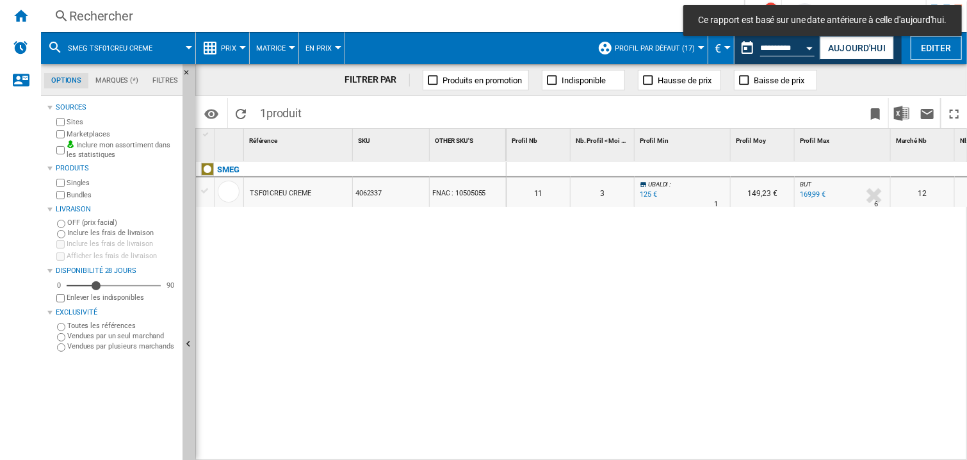
click at [684, 163] on div at bounding box center [683, 169] width 96 height 15
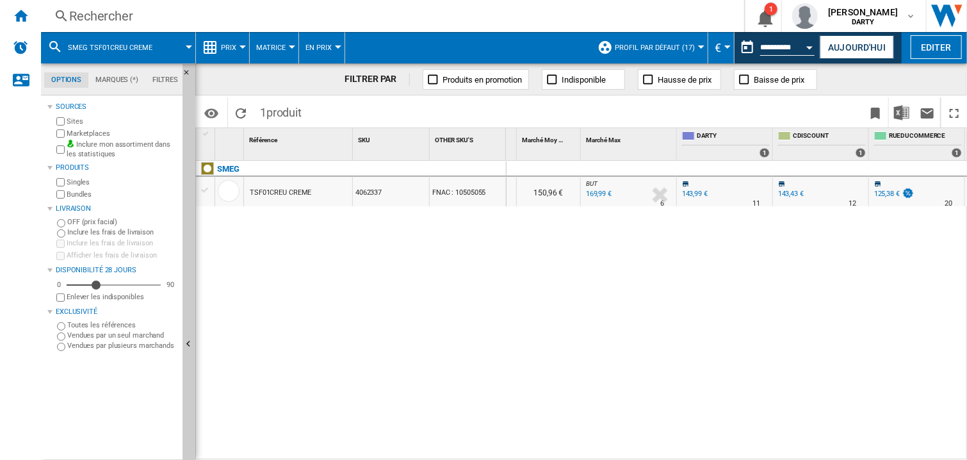
click at [767, 262] on div "0 0 0 0 11 3 UBALDI : -13.2 % 125 € % N/A 1 UBALDI : 149,23 € BUT : +18.1 % 169…" at bounding box center [737, 311] width 461 height 300
click at [119, 23] on div "Rechercher" at bounding box center [390, 16] width 642 height 18
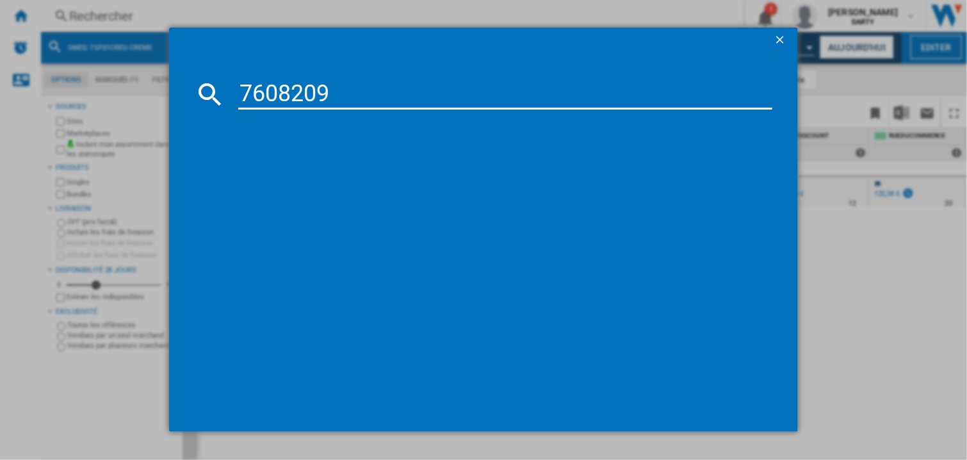
type input "7608209"
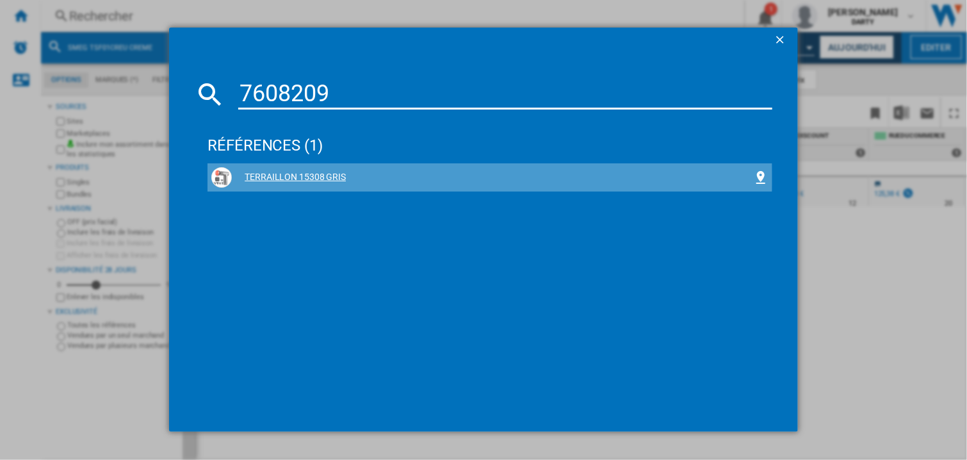
click at [295, 179] on div "TERRAILLON 15308 GRIS" at bounding box center [492, 177] width 521 height 13
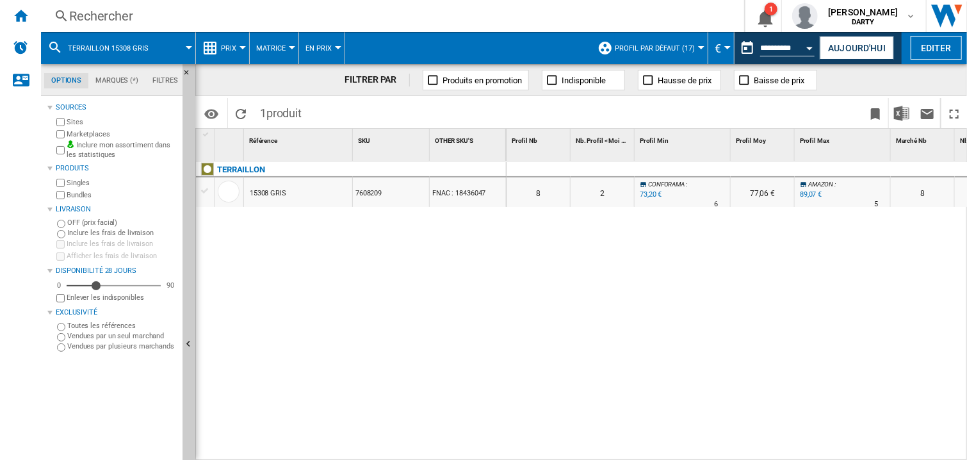
click at [95, 15] on div "Rechercher" at bounding box center [390, 16] width 642 height 18
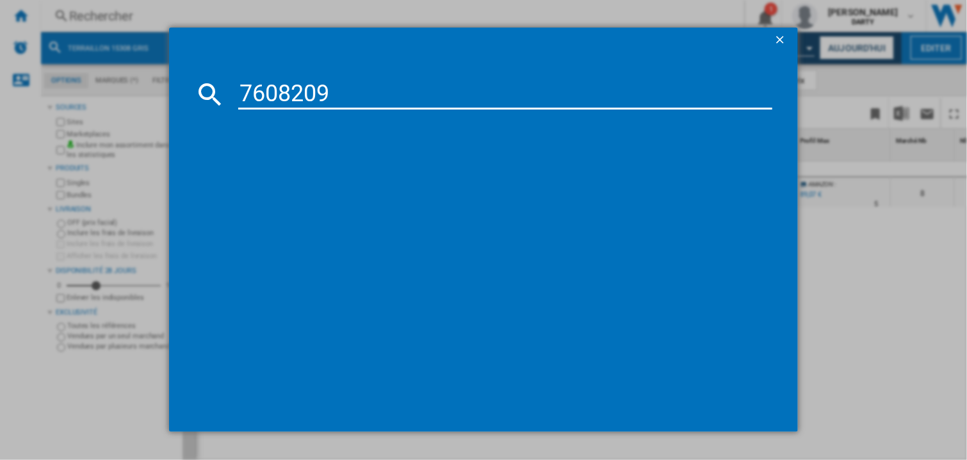
type input "7608209"
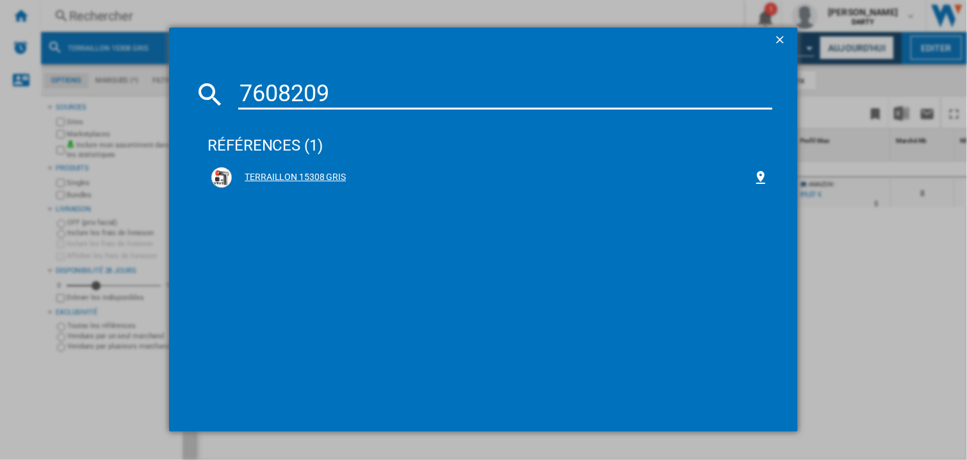
click at [315, 174] on div "TERRAILLON 15308 GRIS" at bounding box center [492, 177] width 521 height 13
click at [300, 173] on div "TERRAILLON 15308 GRIS" at bounding box center [492, 177] width 521 height 13
click at [320, 175] on div "TERRAILLON 15308 GRIS" at bounding box center [492, 177] width 521 height 13
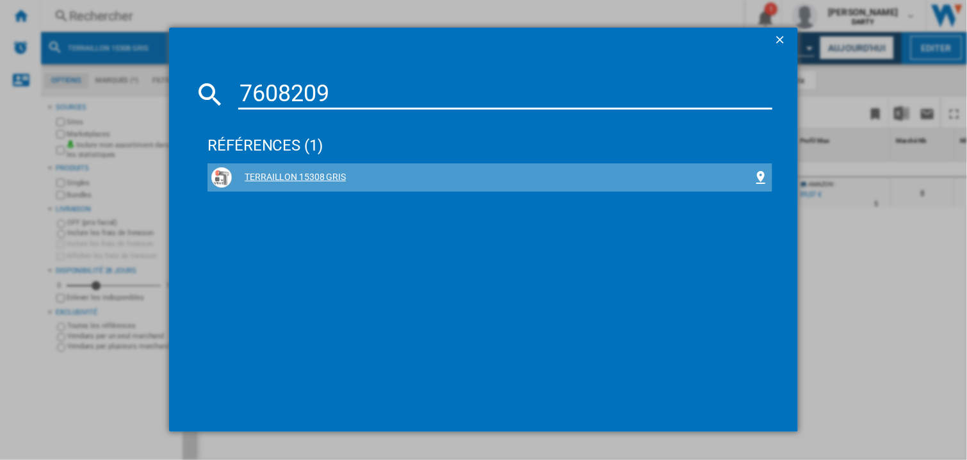
click at [320, 175] on div "TERRAILLON 15308 GRIS" at bounding box center [492, 177] width 521 height 13
click at [350, 171] on div "TERRAILLON 15308 GRIS" at bounding box center [492, 177] width 521 height 13
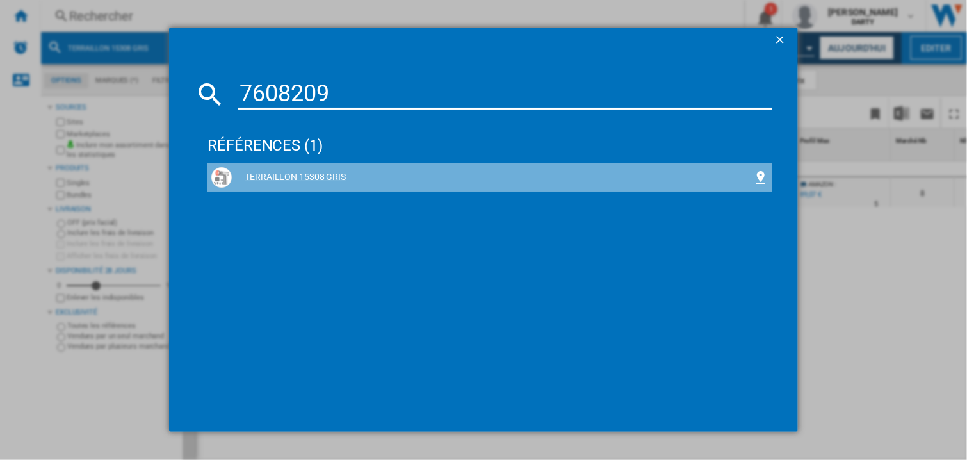
click at [350, 171] on div "TERRAILLON 15308 GRIS" at bounding box center [492, 177] width 521 height 13
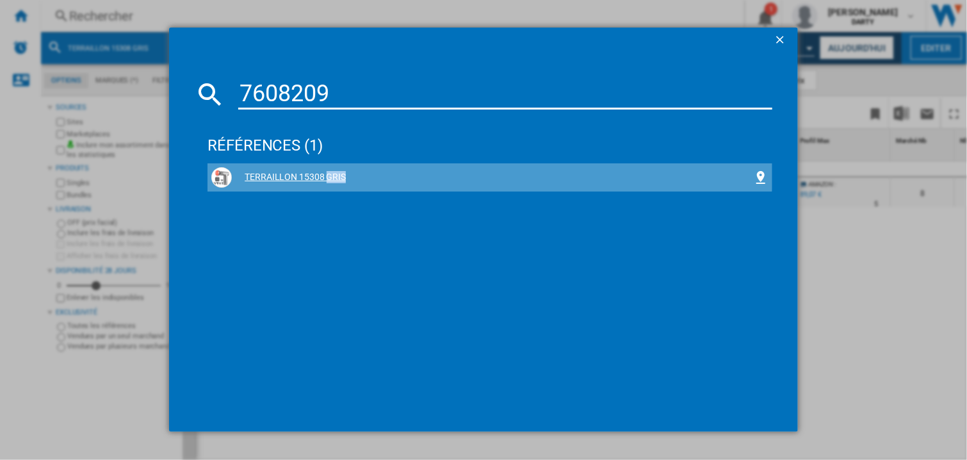
click at [350, 171] on div "TERRAILLON 15308 GRIS" at bounding box center [492, 177] width 521 height 13
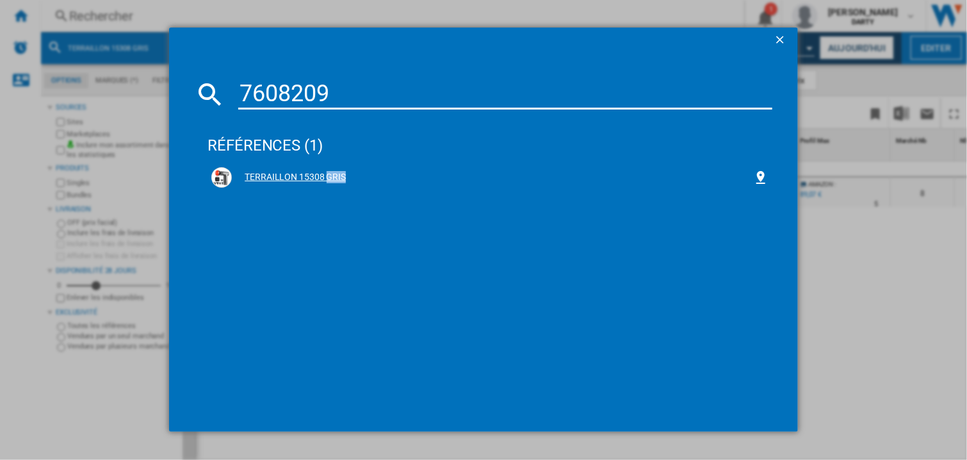
click at [350, 172] on div "TERRAILLON 15308 GRIS" at bounding box center [492, 177] width 521 height 13
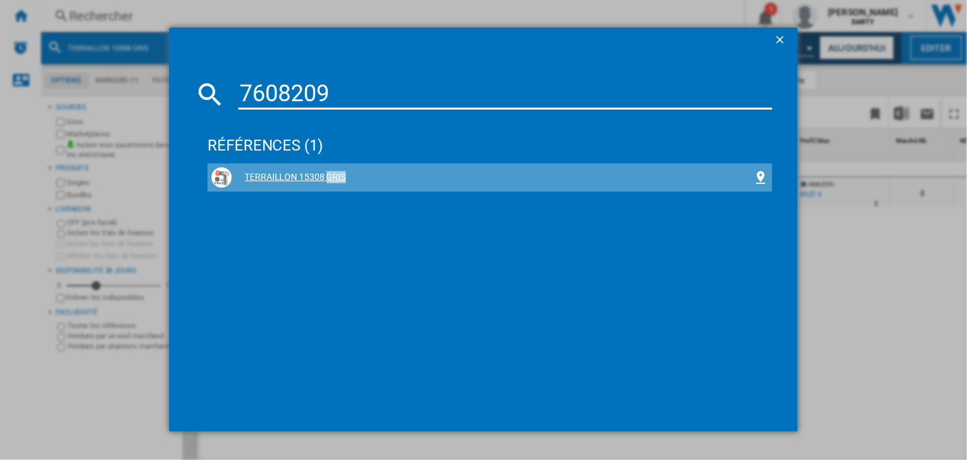
click at [350, 172] on div "TERRAILLON 15308 GRIS" at bounding box center [492, 177] width 521 height 13
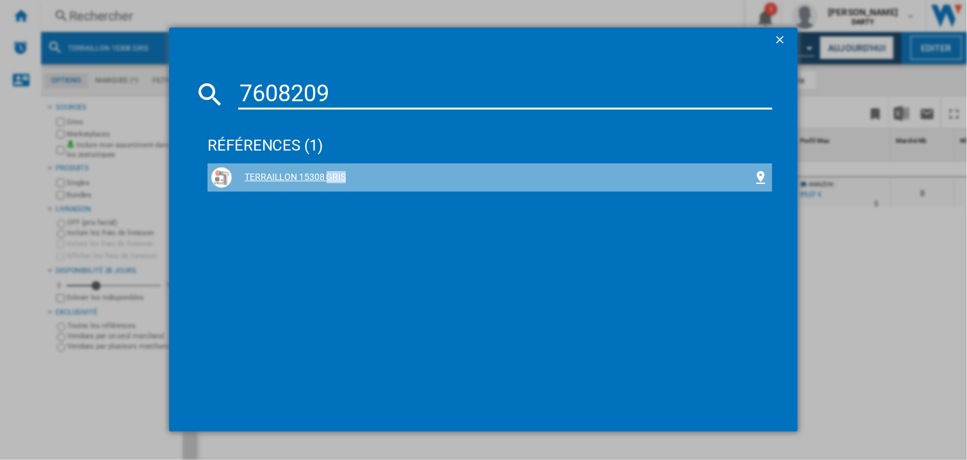
click at [350, 172] on div "TERRAILLON 15308 GRIS" at bounding box center [492, 177] width 521 height 13
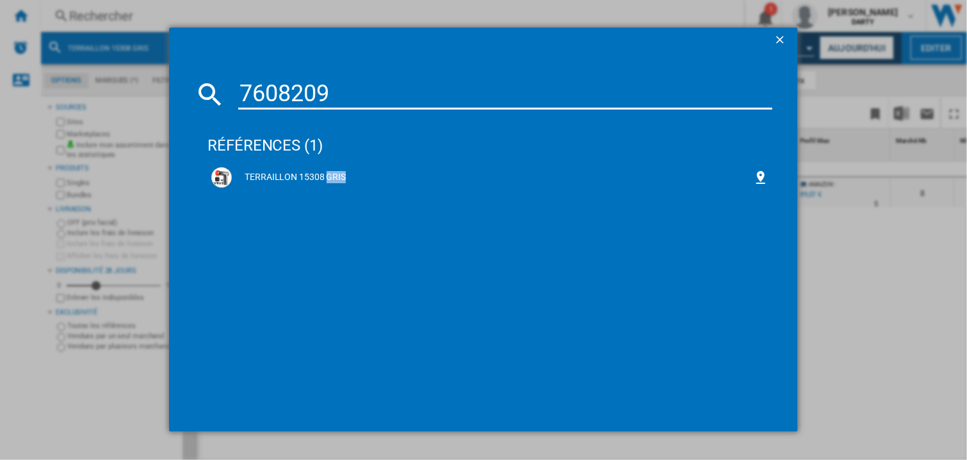
click at [340, 82] on input "7608209" at bounding box center [505, 94] width 534 height 31
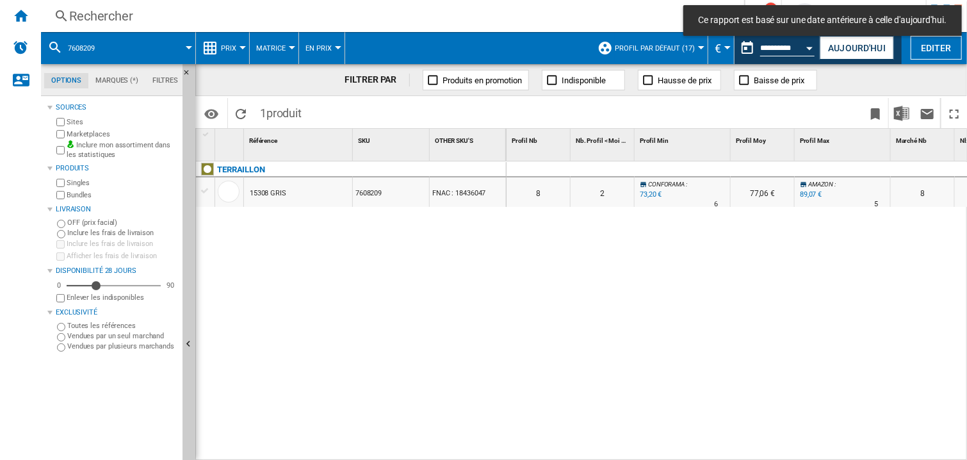
click at [801, 167] on div at bounding box center [843, 169] width 96 height 15
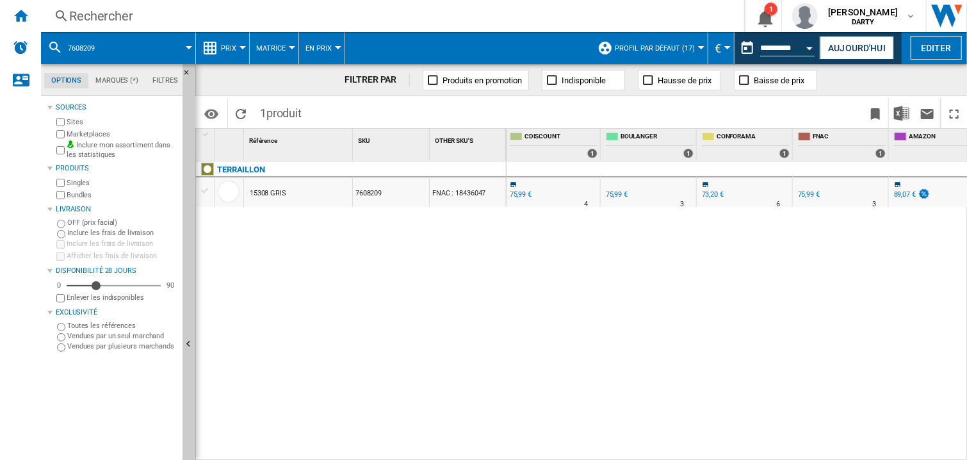
scroll to position [0, 771]
click at [673, 268] on div "0 0 0 0 8 2 CONFORAMA : -1.8 % 73,20 € % N/A 6 CONFORAMA : 77,06 € AMAZON : +19…" at bounding box center [737, 311] width 461 height 300
click at [113, 19] on div "Rechercher" at bounding box center [390, 16] width 642 height 18
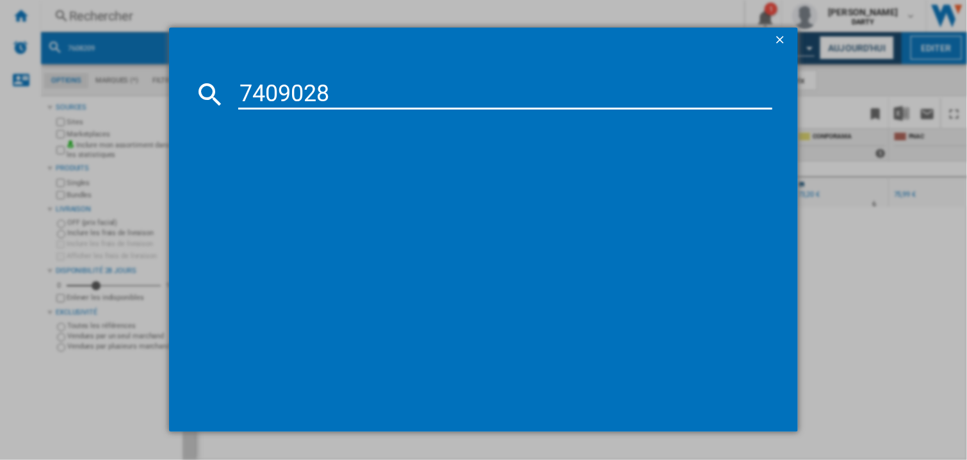
type input "7409028"
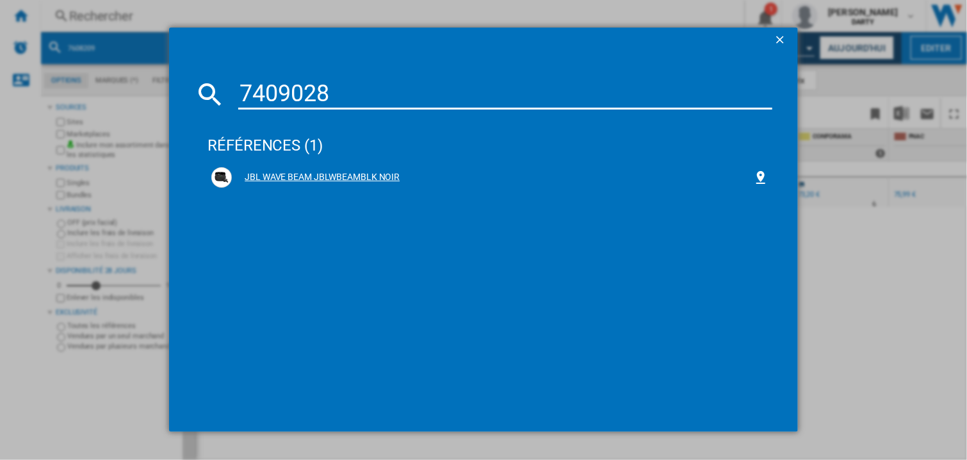
click at [356, 169] on div "JBL WAVE BEAM JBLWBEAMBLK NOIR" at bounding box center [489, 177] width 557 height 20
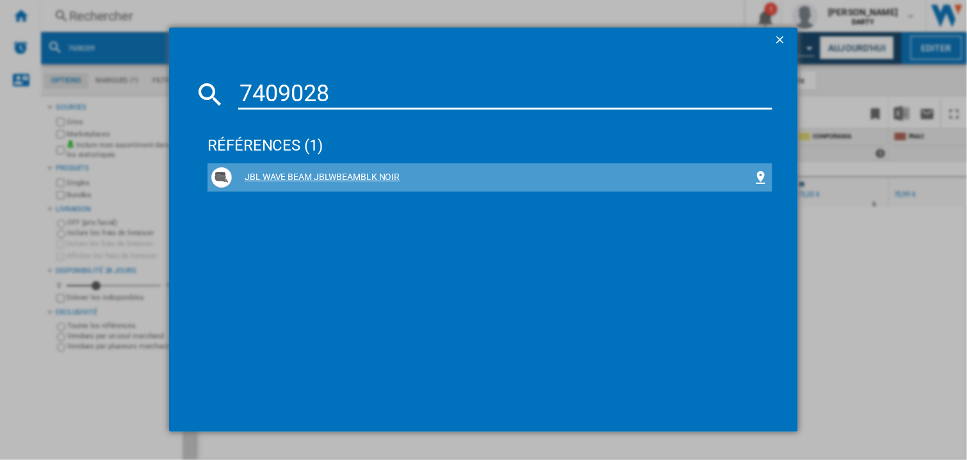
click at [377, 181] on div "JBL WAVE BEAM JBLWBEAMBLK NOIR" at bounding box center [492, 177] width 521 height 13
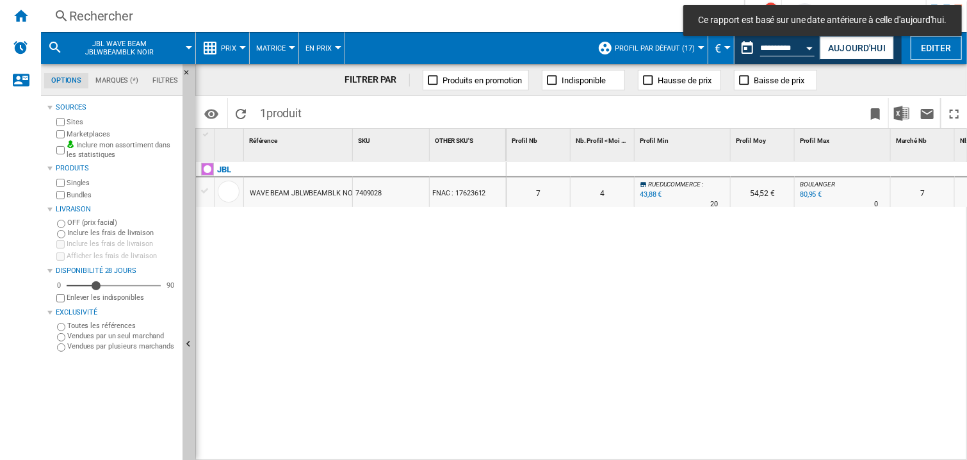
click at [609, 158] on div "Nb. Profil < Moi 1" at bounding box center [603, 145] width 64 height 32
click at [603, 168] on div "0" at bounding box center [603, 169] width 64 height 15
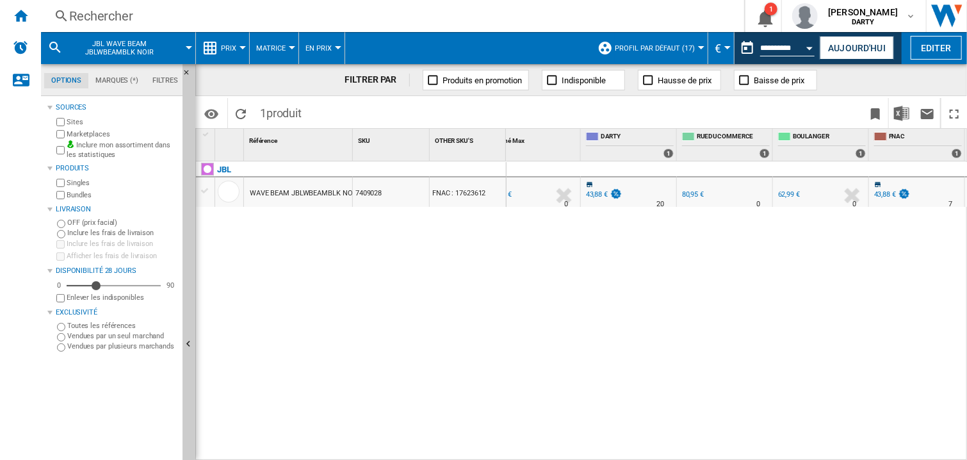
scroll to position [0, 791]
click at [718, 302] on div "0 0 0 0 7 4 RUEDUCOMMERCE : -26.9 % 43,88 € % N/A 20 RUEDUCOMMERCE : 54,52 € BO…" at bounding box center [737, 311] width 461 height 300
click at [680, 266] on div "0 0 0 0 7 4 RUEDUCOMMERCE : -26.9 % 43,88 € % N/A 20 RUEDUCOMMERCE : 54,52 € BO…" at bounding box center [737, 311] width 461 height 300
click at [592, 352] on div "0 0 0 0 7 4 RUEDUCOMMERCE : -26.9 % 43,88 € % N/A 20 RUEDUCOMMERCE : 54,52 € BO…" at bounding box center [737, 311] width 461 height 300
click at [108, 11] on div "Rechercher" at bounding box center [390, 16] width 642 height 18
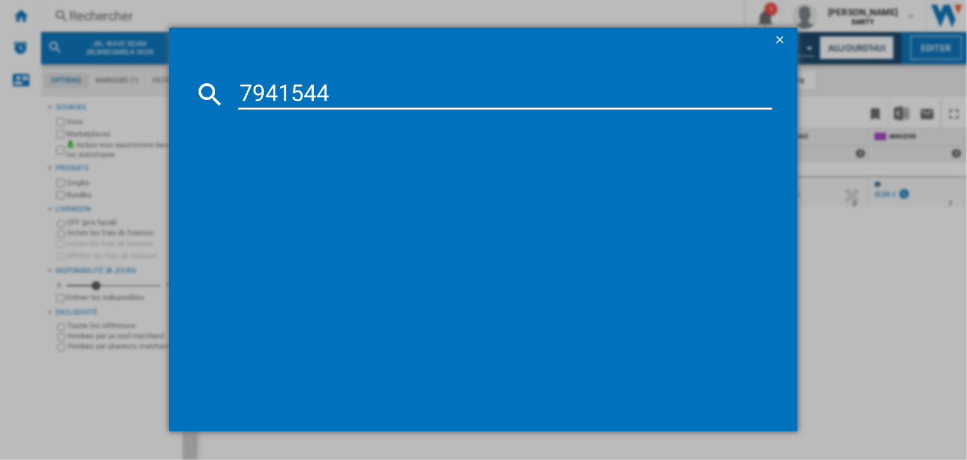
type input "7941544"
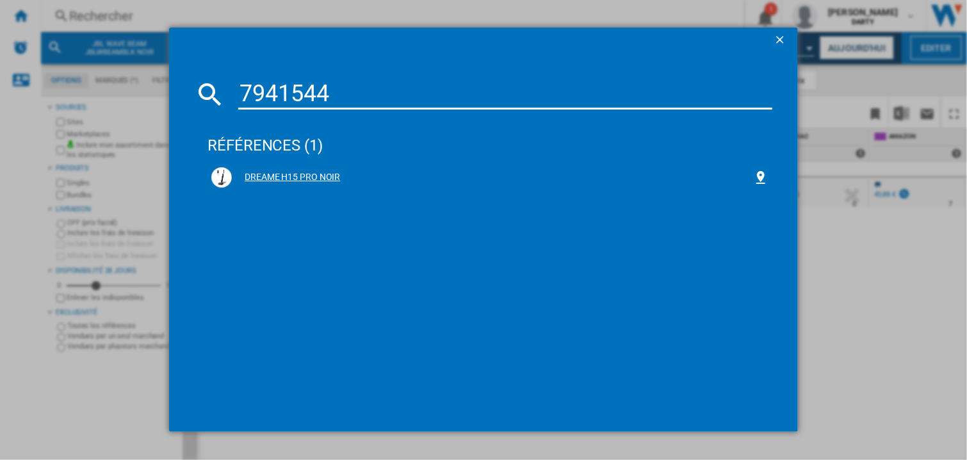
click at [308, 175] on div "DREAME H15 PRO NOIR" at bounding box center [492, 177] width 521 height 13
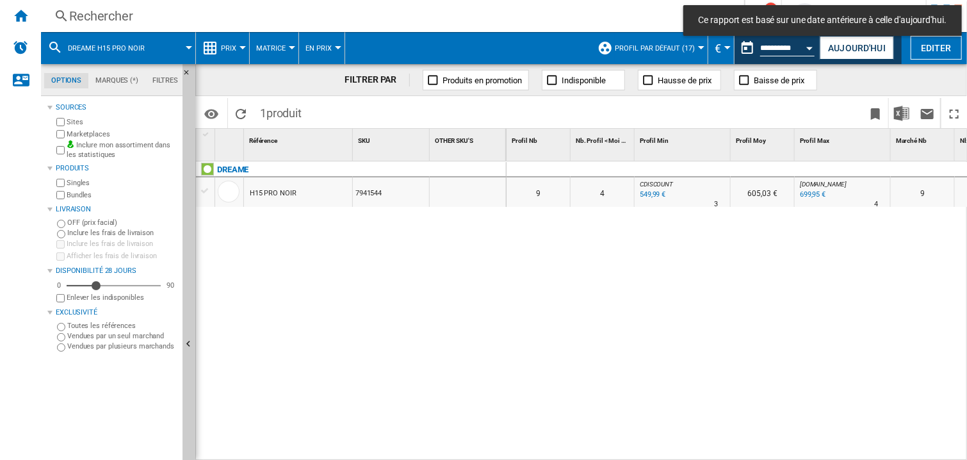
click at [671, 273] on div "0 0 0 0 9 4 CDISCOUNT : -8.3 % 549,99 € % N/A 3 CDISCOUNT : 605,03 € MATERIEL.N…" at bounding box center [737, 311] width 461 height 300
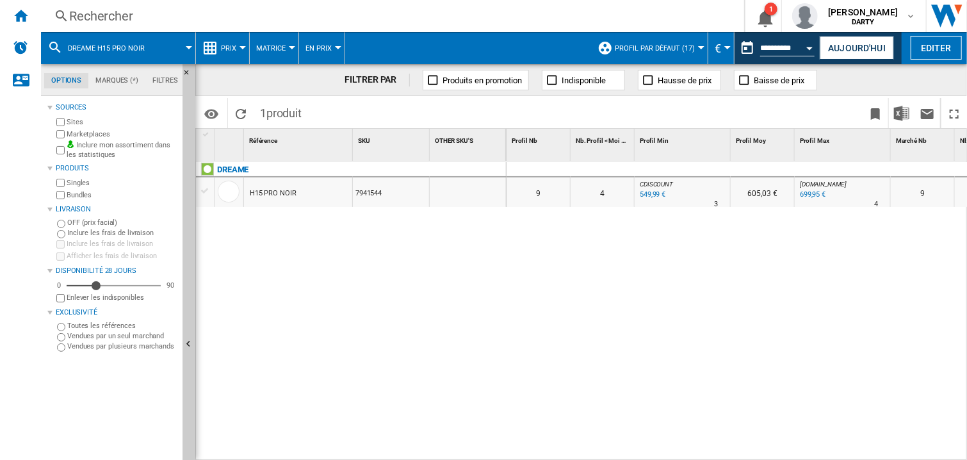
click at [696, 165] on div at bounding box center [683, 169] width 96 height 15
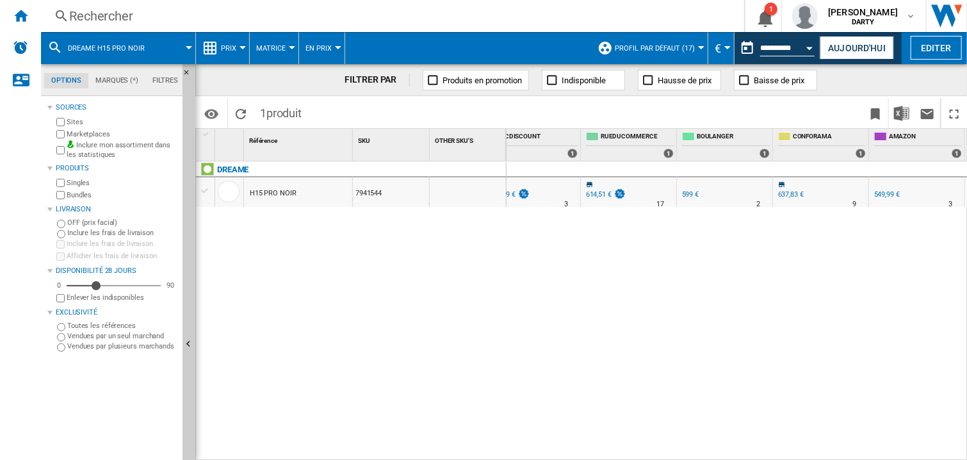
scroll to position [0, 1079]
drag, startPoint x: 736, startPoint y: 279, endPoint x: 615, endPoint y: 6, distance: 298.6
click at [736, 279] on div "0 0 0 0 9 4 CDISCOUNT : -8.3 % 549,99 € % N/A 3 CDISCOUNT : 605,03 € MATERIEL.N…" at bounding box center [737, 311] width 461 height 300
click at [85, 18] on div "Rechercher" at bounding box center [390, 16] width 642 height 18
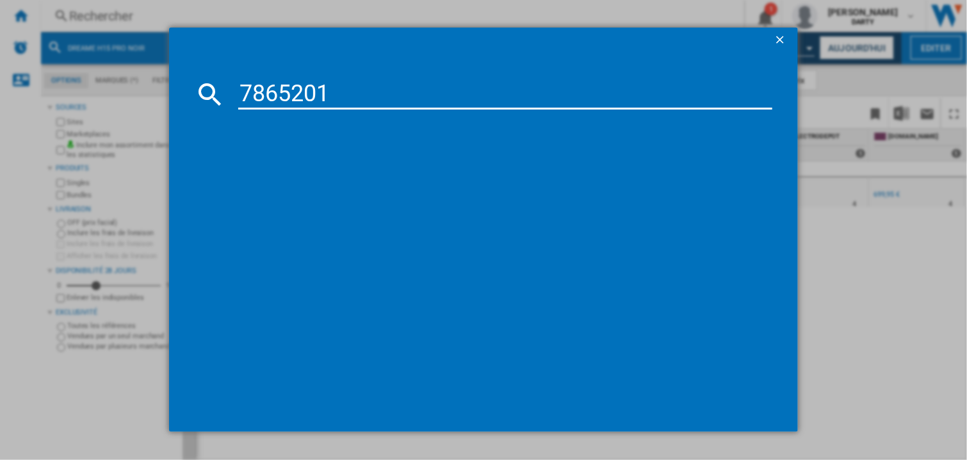
type input "7865201"
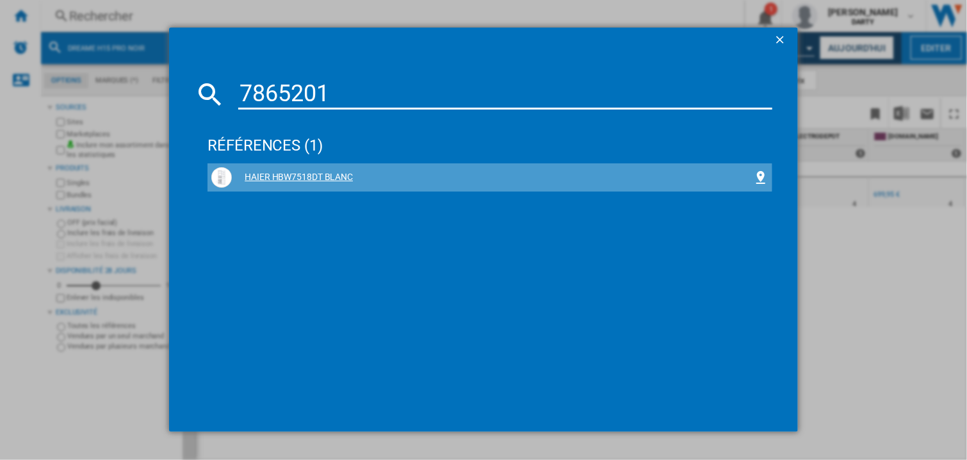
click at [265, 178] on div "HAIER HBW7518DT BLANC" at bounding box center [492, 177] width 521 height 13
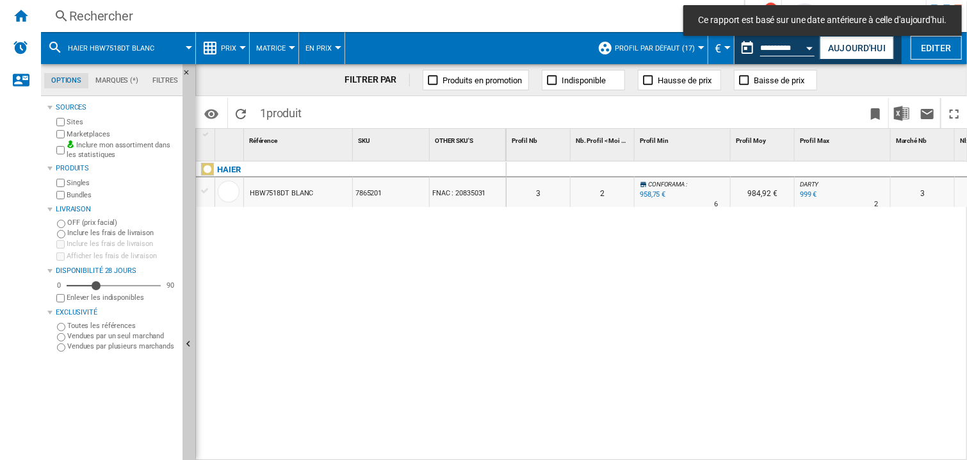
click at [684, 165] on div at bounding box center [683, 169] width 96 height 15
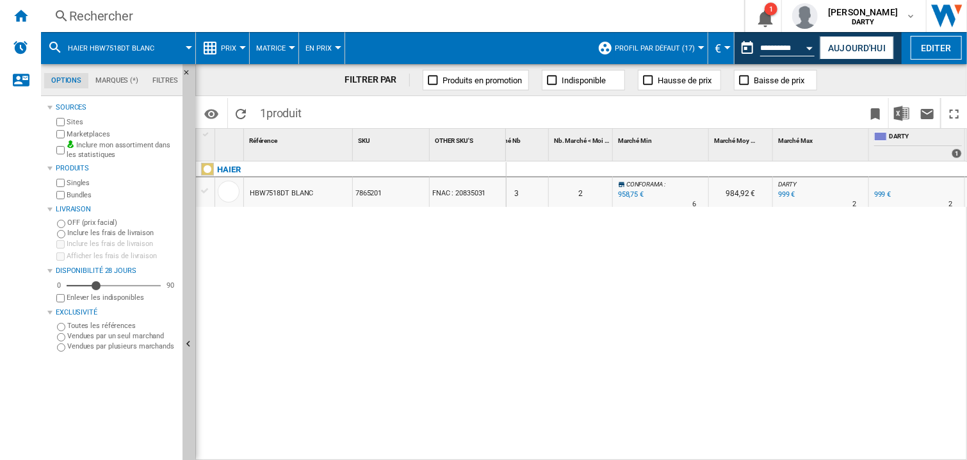
click at [819, 162] on div at bounding box center [821, 169] width 96 height 15
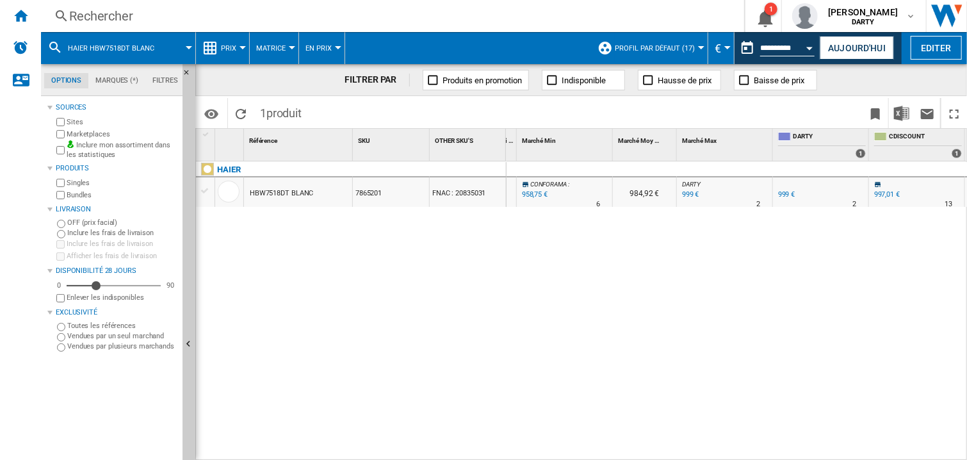
drag, startPoint x: 758, startPoint y: 255, endPoint x: 704, endPoint y: 0, distance: 260.7
click at [758, 252] on div "0 0 0 0 3 2 CONFORAMA : -4.0 % 958,75 € % N/A 6 CONFORAMA : 984,92 € DARTY : 0.…" at bounding box center [737, 311] width 461 height 300
click at [810, 51] on button "Open calendar" at bounding box center [810, 46] width 23 height 23
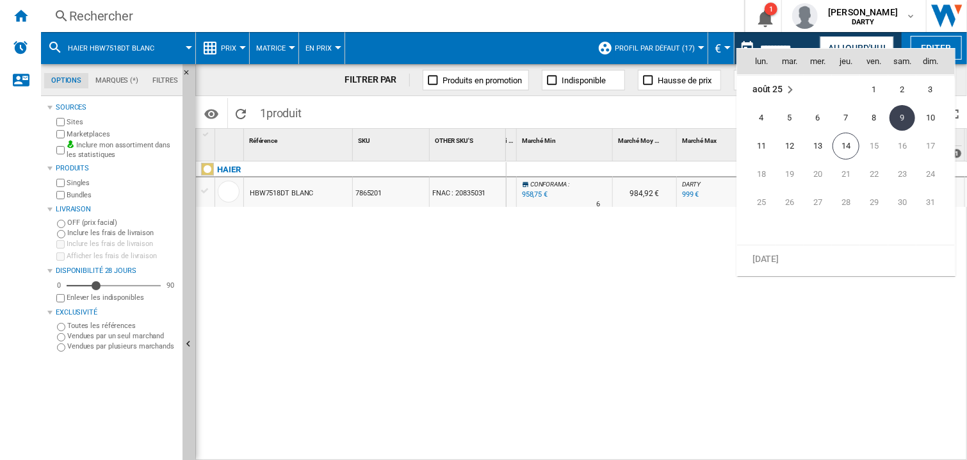
scroll to position [6112, 0]
click at [785, 86] on md-icon "August 2025" at bounding box center [790, 88] width 15 height 15
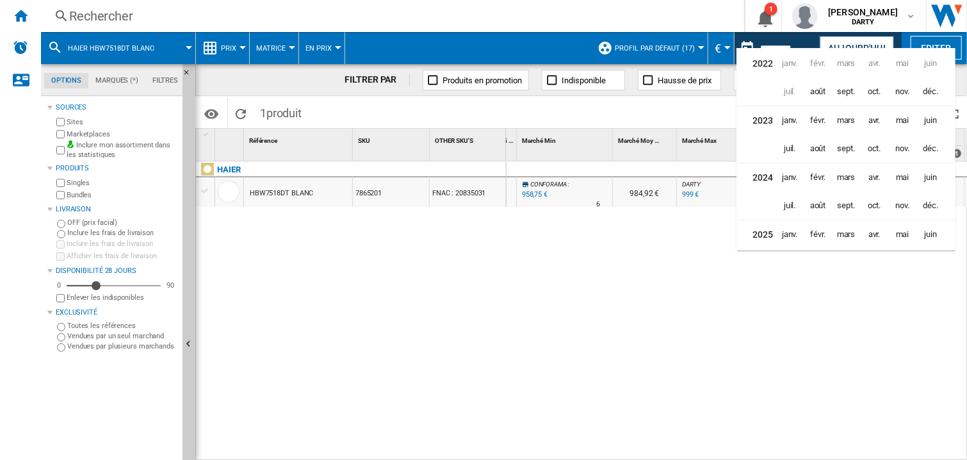
scroll to position [31, 0]
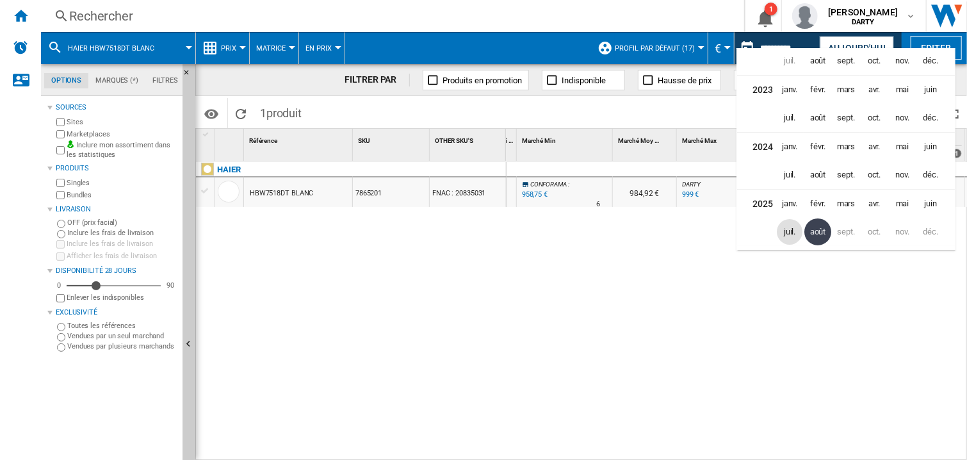
click at [796, 231] on span "juil." at bounding box center [790, 232] width 26 height 26
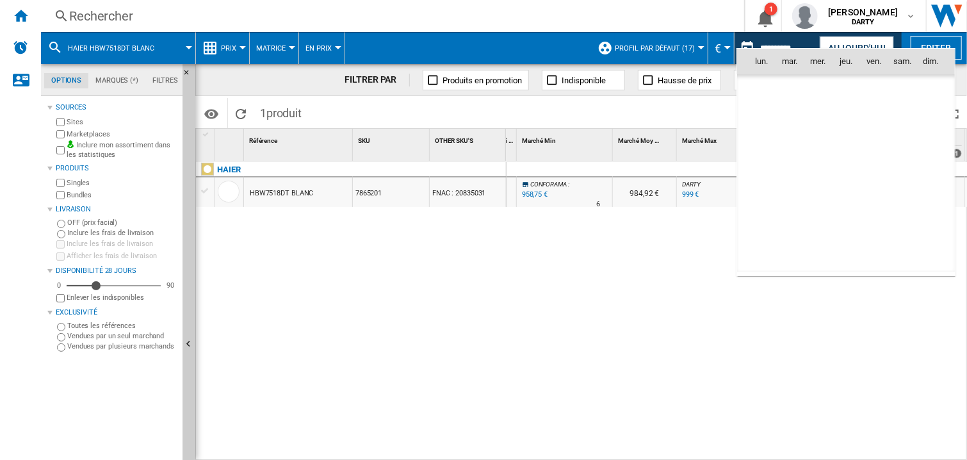
scroll to position [5941, 0]
click at [844, 233] on span "31" at bounding box center [846, 231] width 26 height 26
type input "**********"
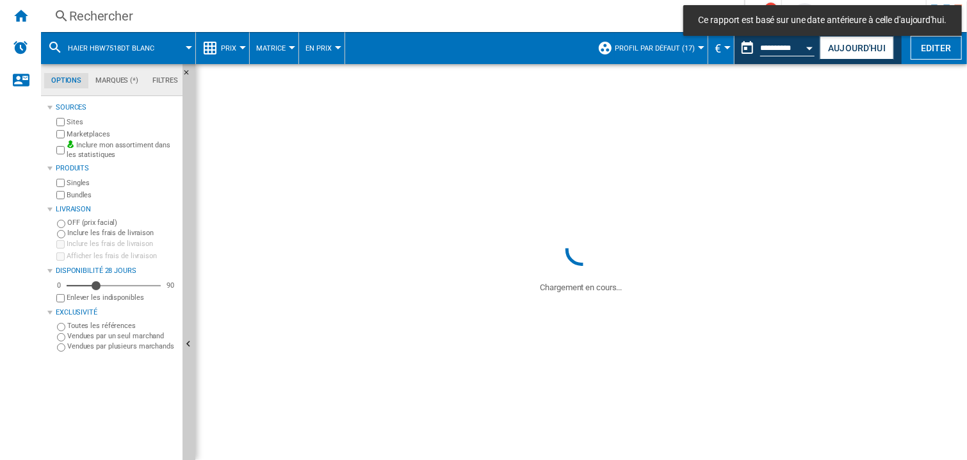
click at [85, 8] on div "Rechercher" at bounding box center [390, 16] width 642 height 18
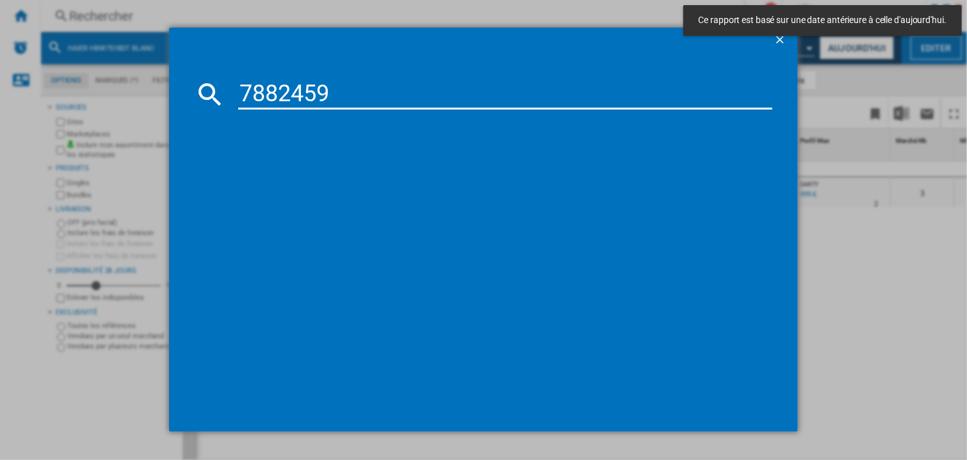
type input "7882459"
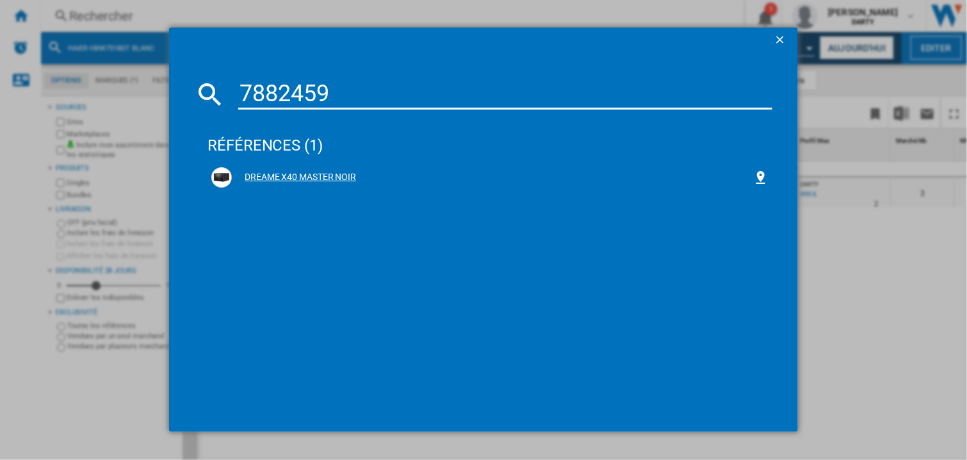
click at [299, 173] on div "DREAME X40 MASTER NOIR" at bounding box center [492, 177] width 521 height 13
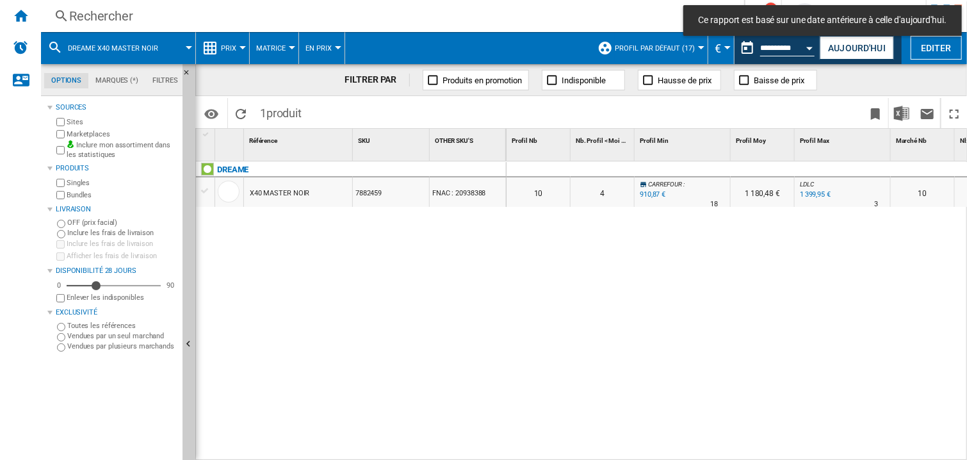
click at [725, 167] on div at bounding box center [683, 169] width 96 height 15
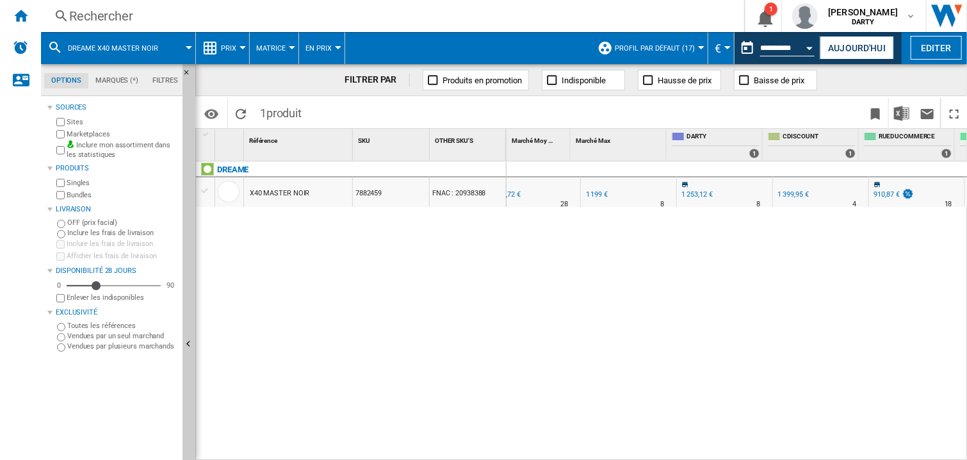
scroll to position [0, 1175]
click at [741, 252] on div "0 0 0 0 10 4 CARREFOUR : -24.0 % 910,87 € % N/A 18 CARREFOUR : 1 180,48 € LDLC …" at bounding box center [737, 311] width 461 height 300
